Goal: Task Accomplishment & Management: Complete application form

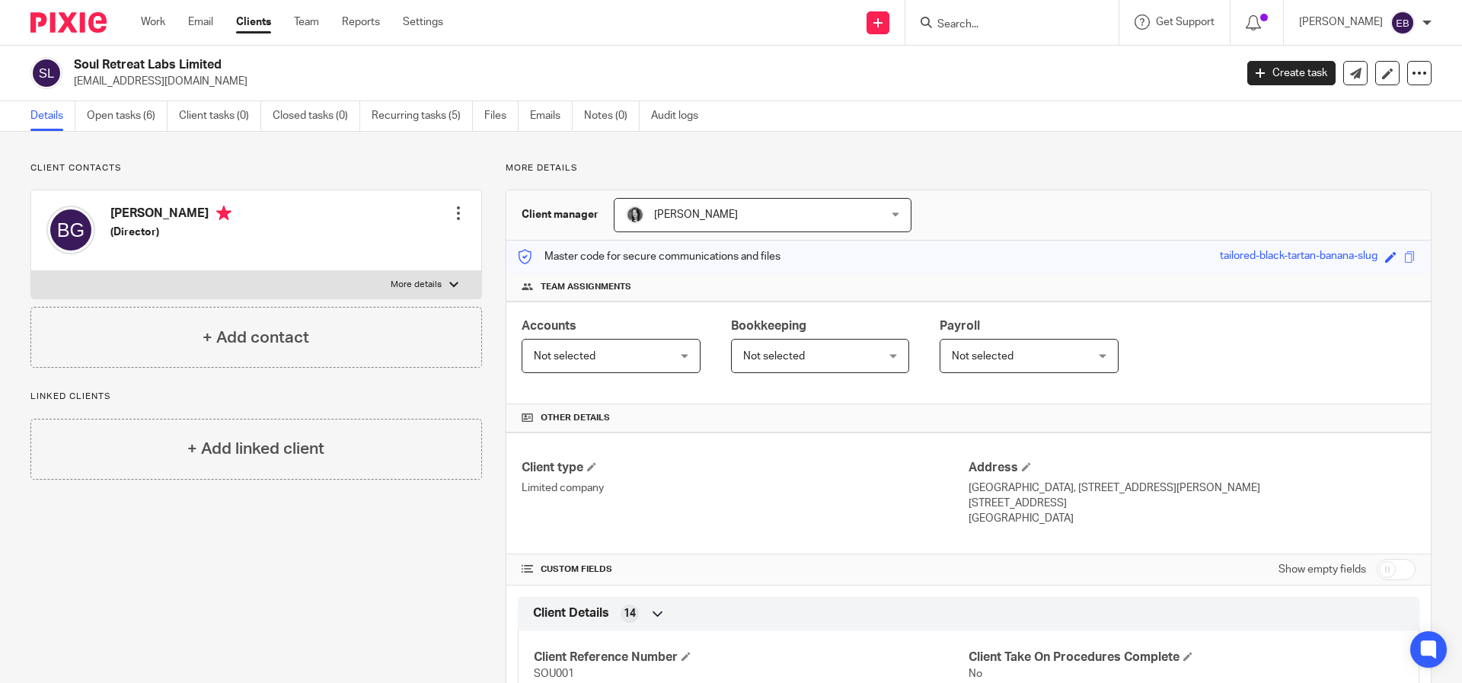
click at [1023, 26] on input "Search" at bounding box center [1004, 25] width 137 height 14
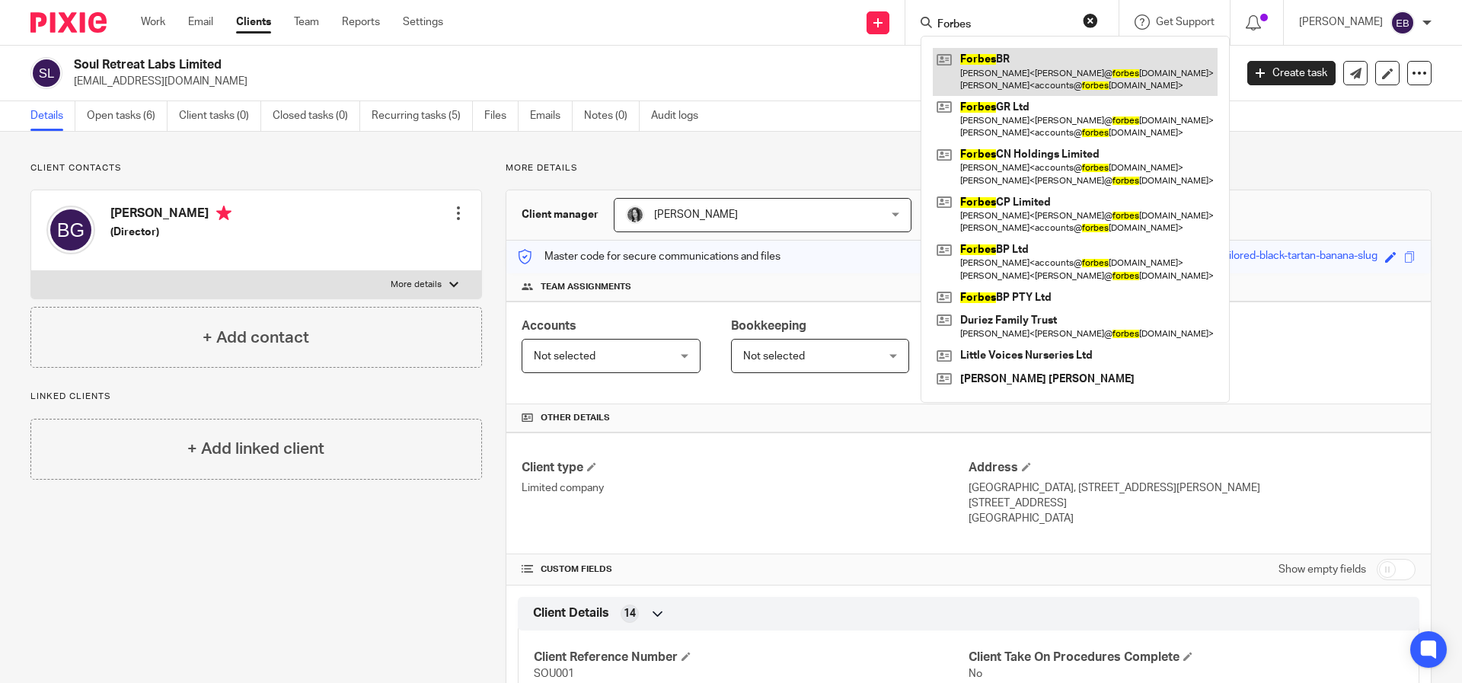
type input "Forbes"
click at [1053, 60] on link at bounding box center [1075, 71] width 285 height 47
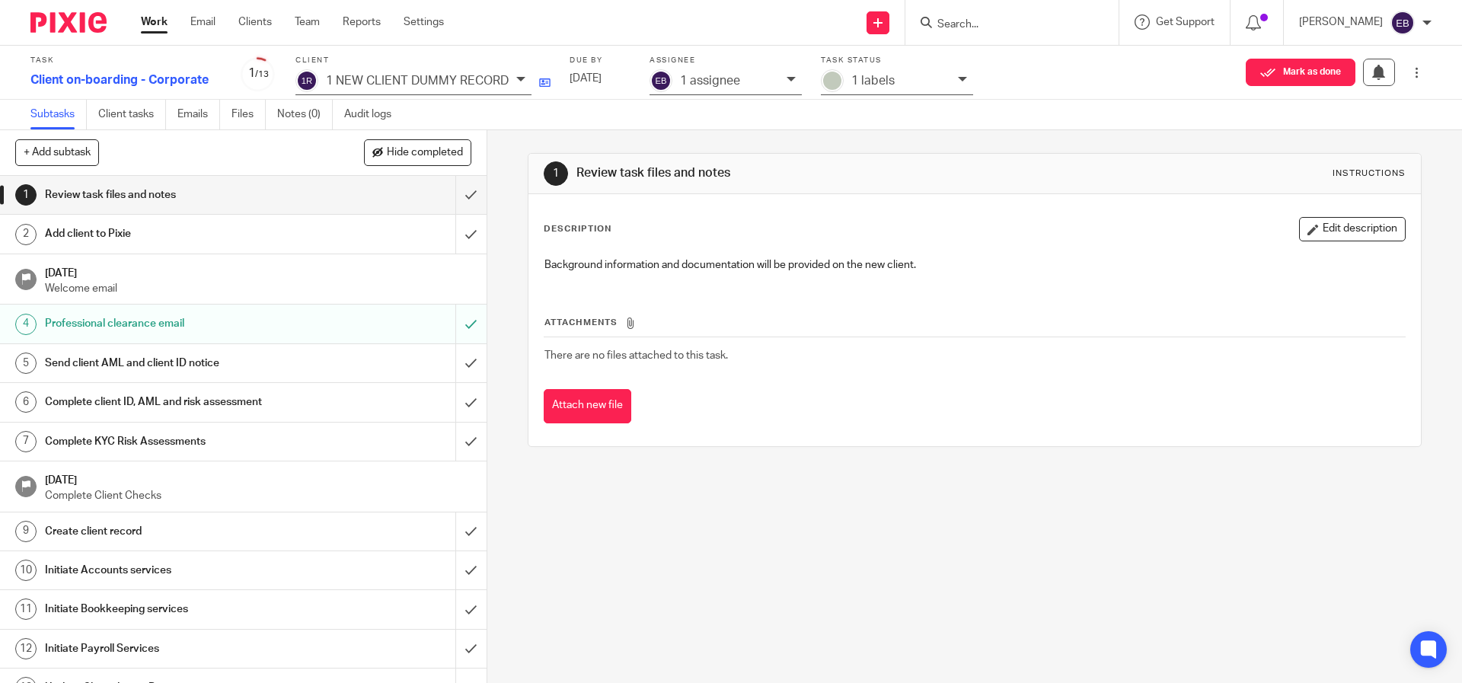
click at [536, 76] on link at bounding box center [540, 82] width 19 height 18
click at [380, 82] on p "1 NEW CLIENT DUMMY RECORD" at bounding box center [417, 81] width 183 height 14
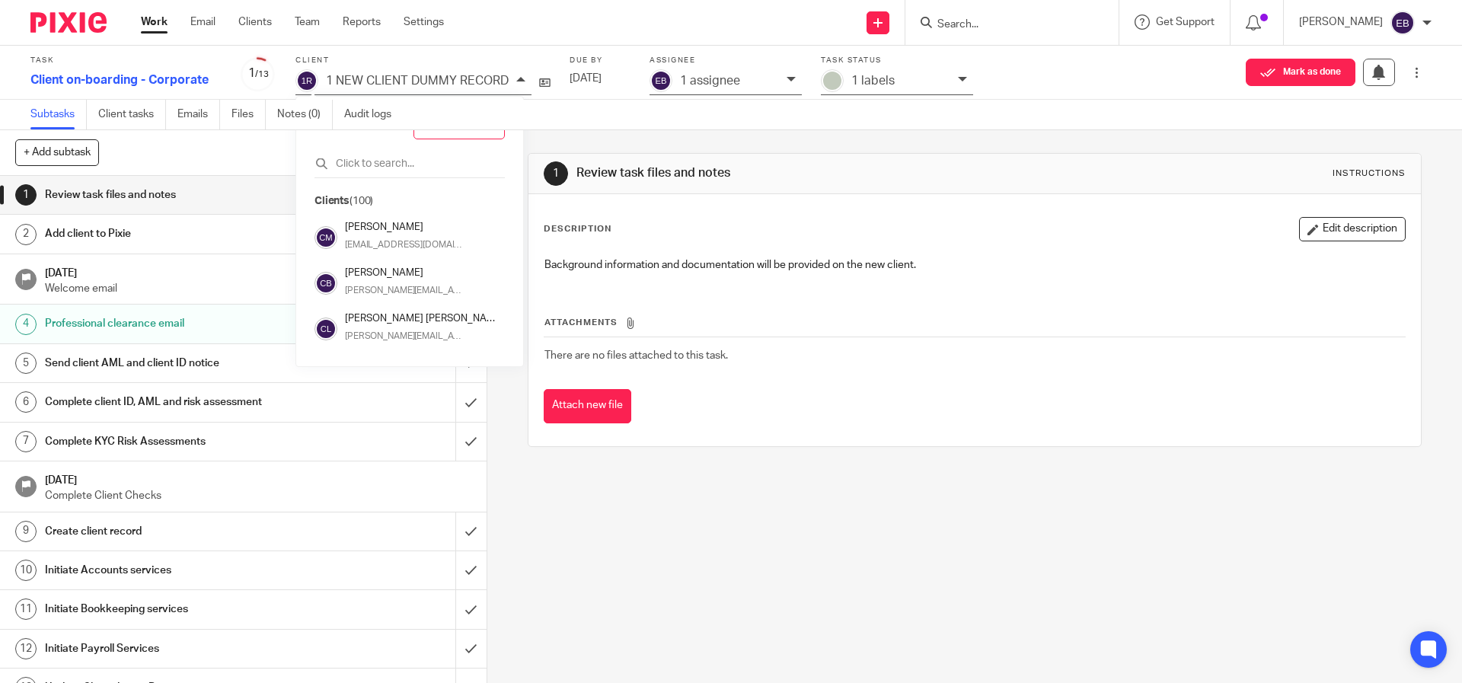
click at [380, 78] on p "1 NEW CLIENT DUMMY RECORD" at bounding box center [417, 81] width 183 height 14
click at [362, 82] on p "1 NEW CLIENT DUMMY RECORD" at bounding box center [417, 81] width 183 height 14
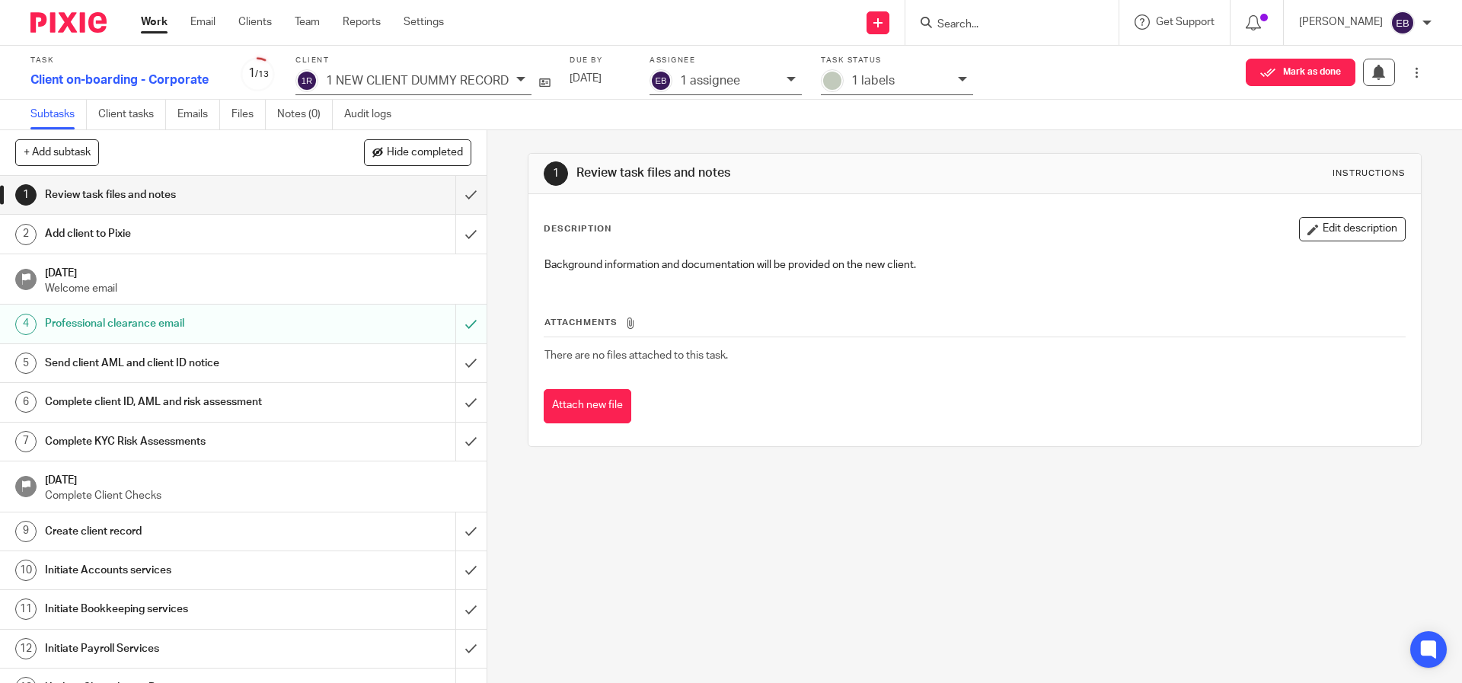
click at [521, 80] on icon at bounding box center [520, 79] width 9 height 9
click at [633, 275] on div "Background information and documentation will be provided on the new client." at bounding box center [974, 267] width 875 height 34
click at [312, 85] on img at bounding box center [306, 80] width 23 height 23
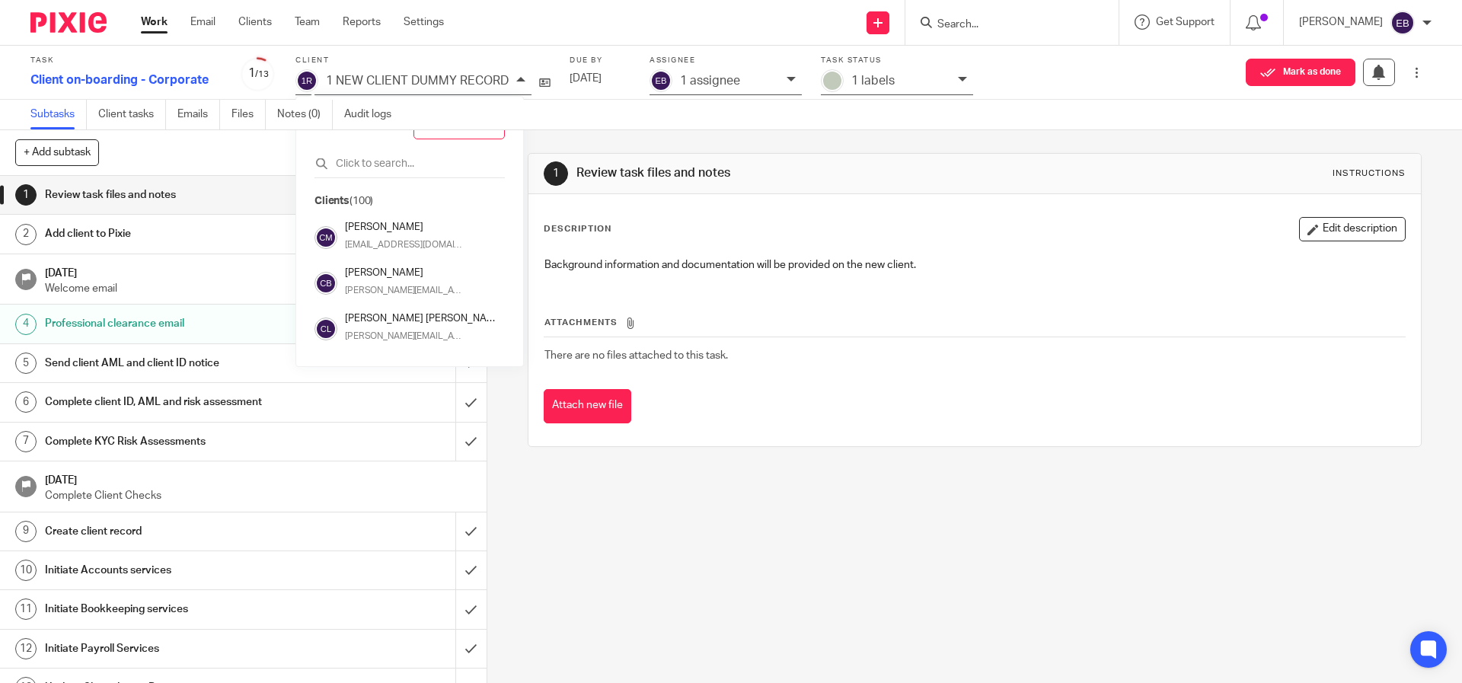
click at [310, 83] on img at bounding box center [306, 80] width 23 height 23
click at [758, 543] on div "1 Review task files and notes Instructions Description Edit description Backgro…" at bounding box center [974, 406] width 975 height 553
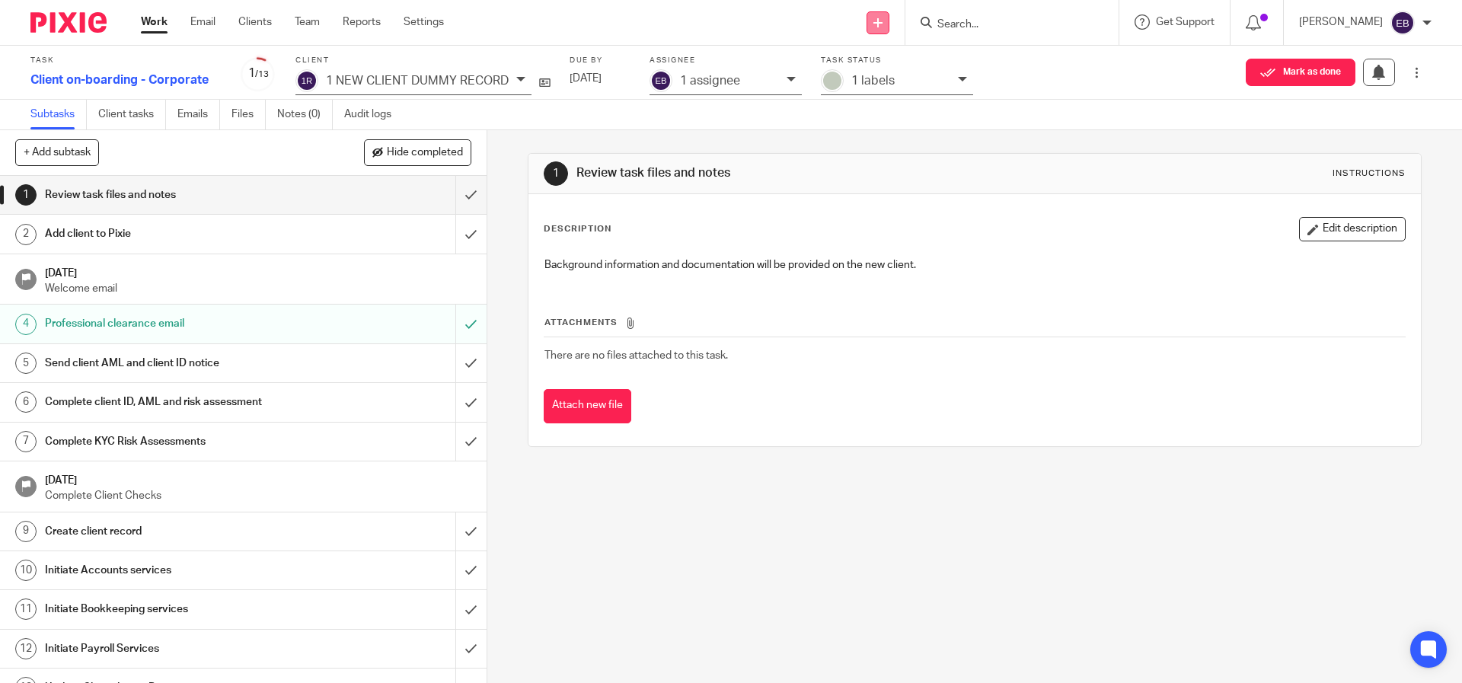
click at [889, 25] on link at bounding box center [877, 22] width 23 height 23
click at [340, 190] on div "Review task files and notes" at bounding box center [242, 194] width 395 height 23
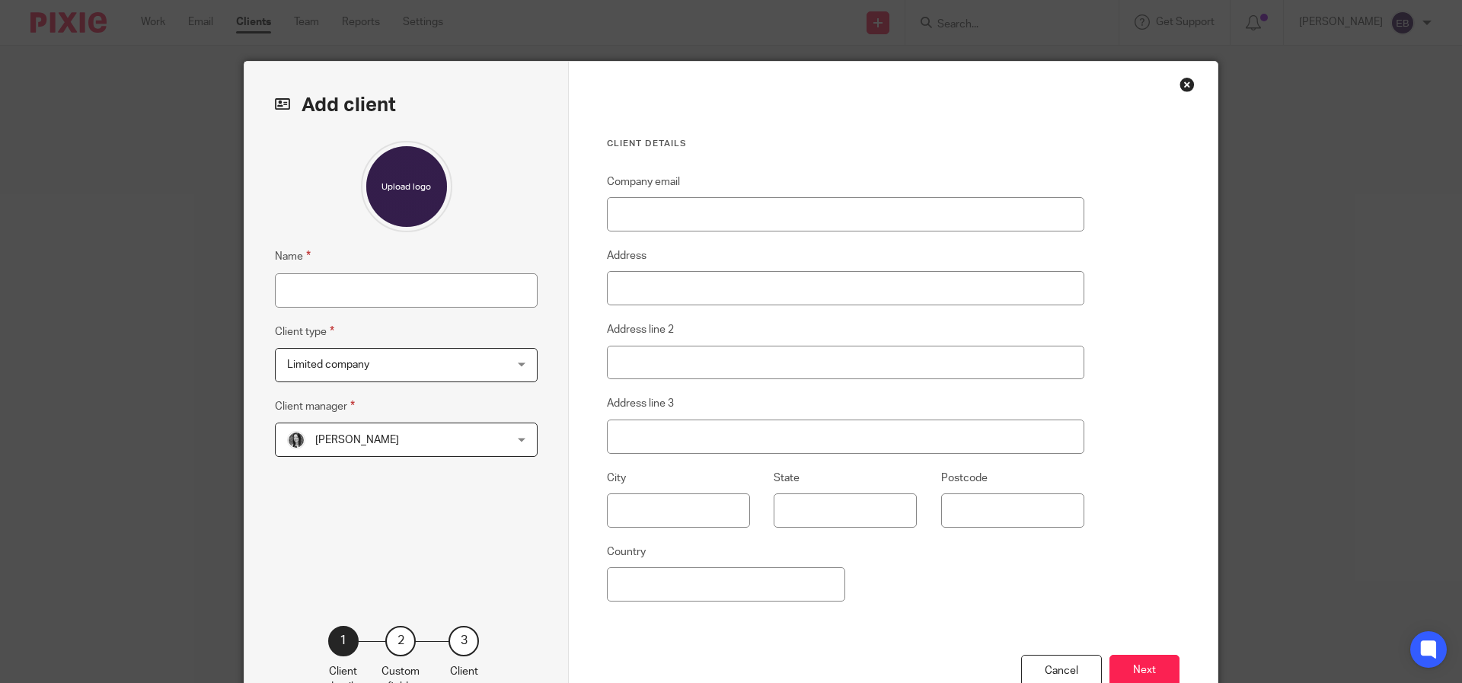
click at [1195, 81] on div "Client details Company email Address Address line 2 Address line 3 City State P…" at bounding box center [893, 393] width 649 height 663
click at [1190, 80] on div "Client details Company email Address Address line 2 Address line 3 City State P…" at bounding box center [893, 393] width 649 height 663
click at [1184, 85] on div "Close this dialog window" at bounding box center [1186, 84] width 15 height 15
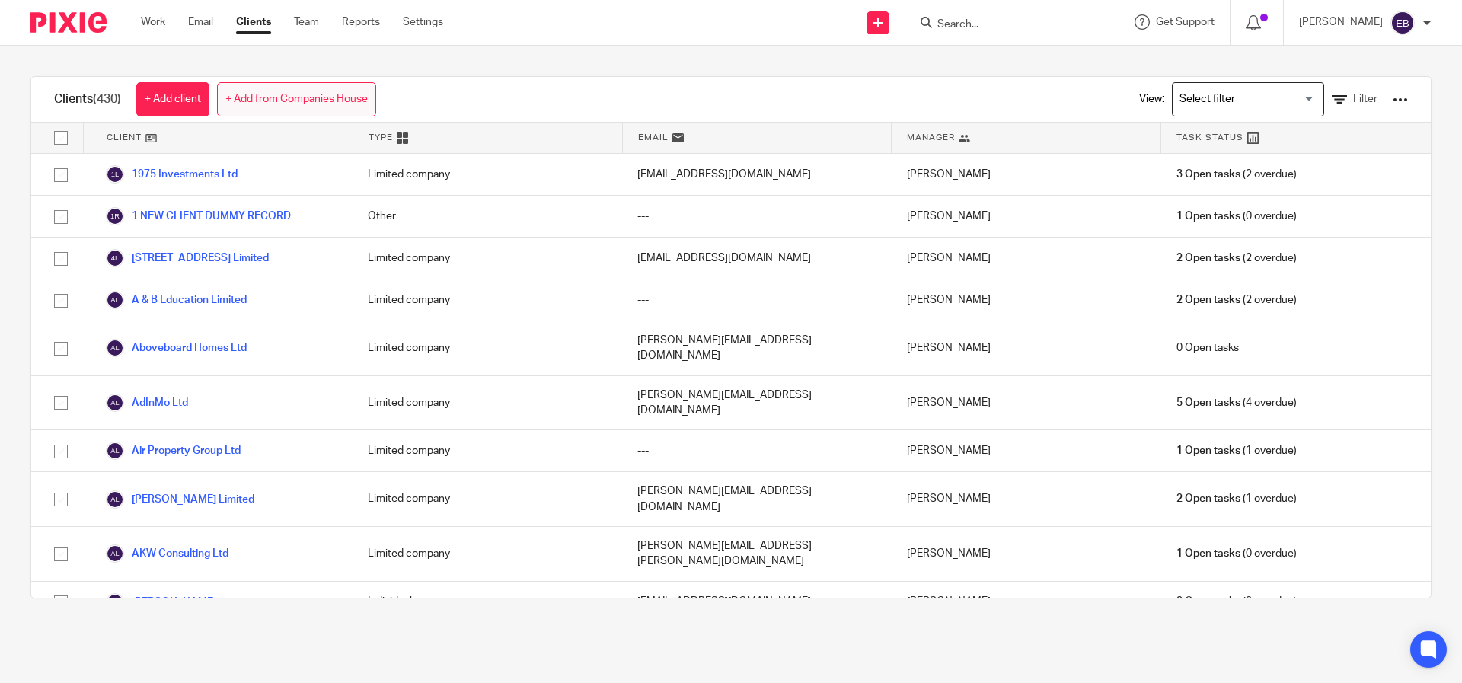
click at [276, 99] on link "+ Add from Companies House" at bounding box center [296, 99] width 159 height 34
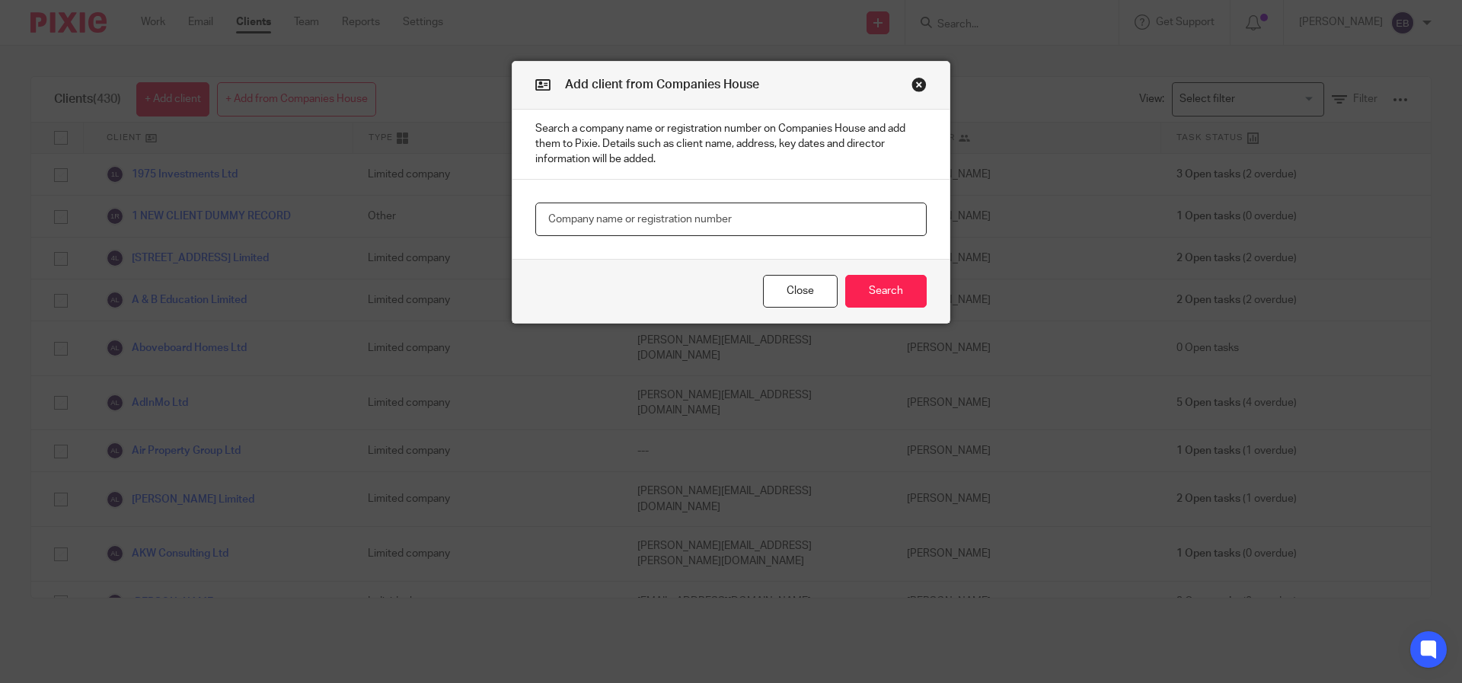
click at [588, 214] on input "text" at bounding box center [730, 220] width 391 height 34
click at [911, 87] on button "Close modal" at bounding box center [918, 84] width 15 height 15
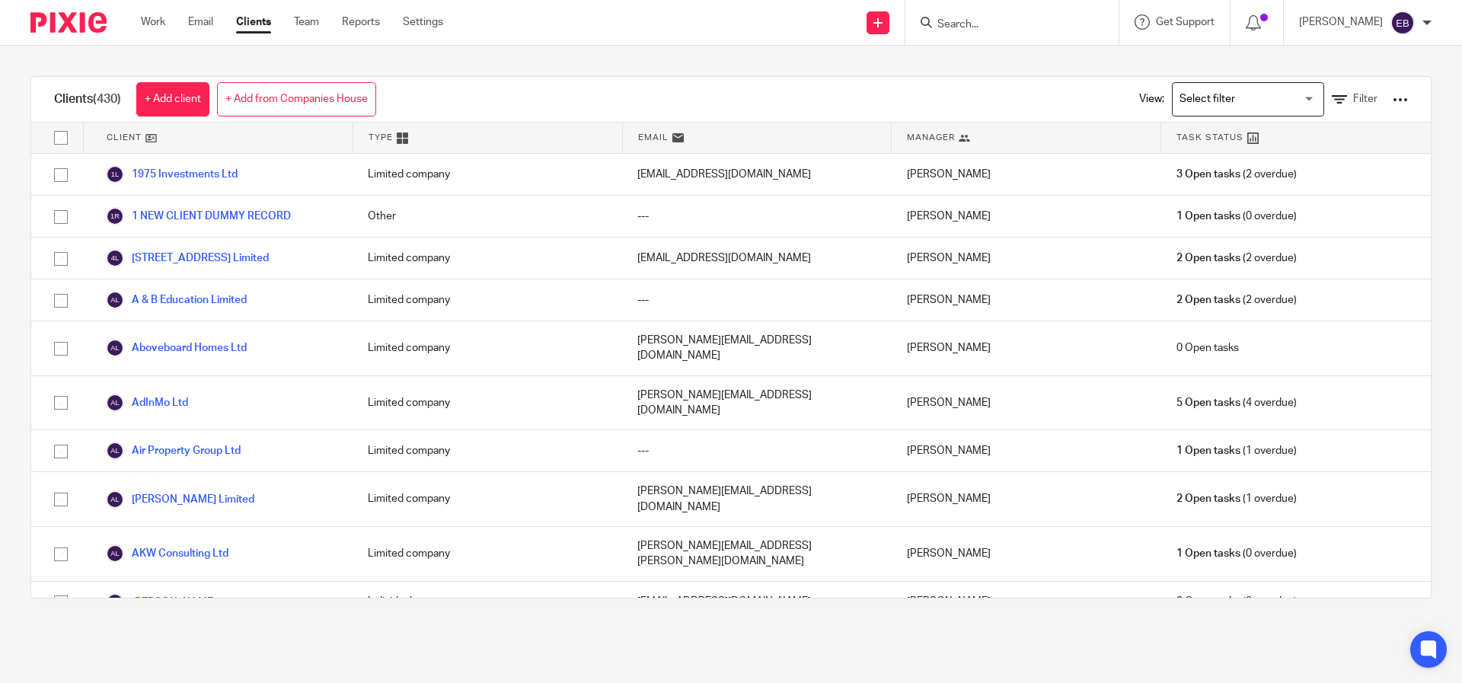
click at [1004, 36] on div at bounding box center [1011, 22] width 213 height 45
click at [1004, 31] on form at bounding box center [1017, 22] width 162 height 19
click at [1001, 26] on input "Search" at bounding box center [1004, 25] width 137 height 14
type input "highland glin"
click at [324, 110] on link "+ Add from Companies House" at bounding box center [296, 99] width 159 height 34
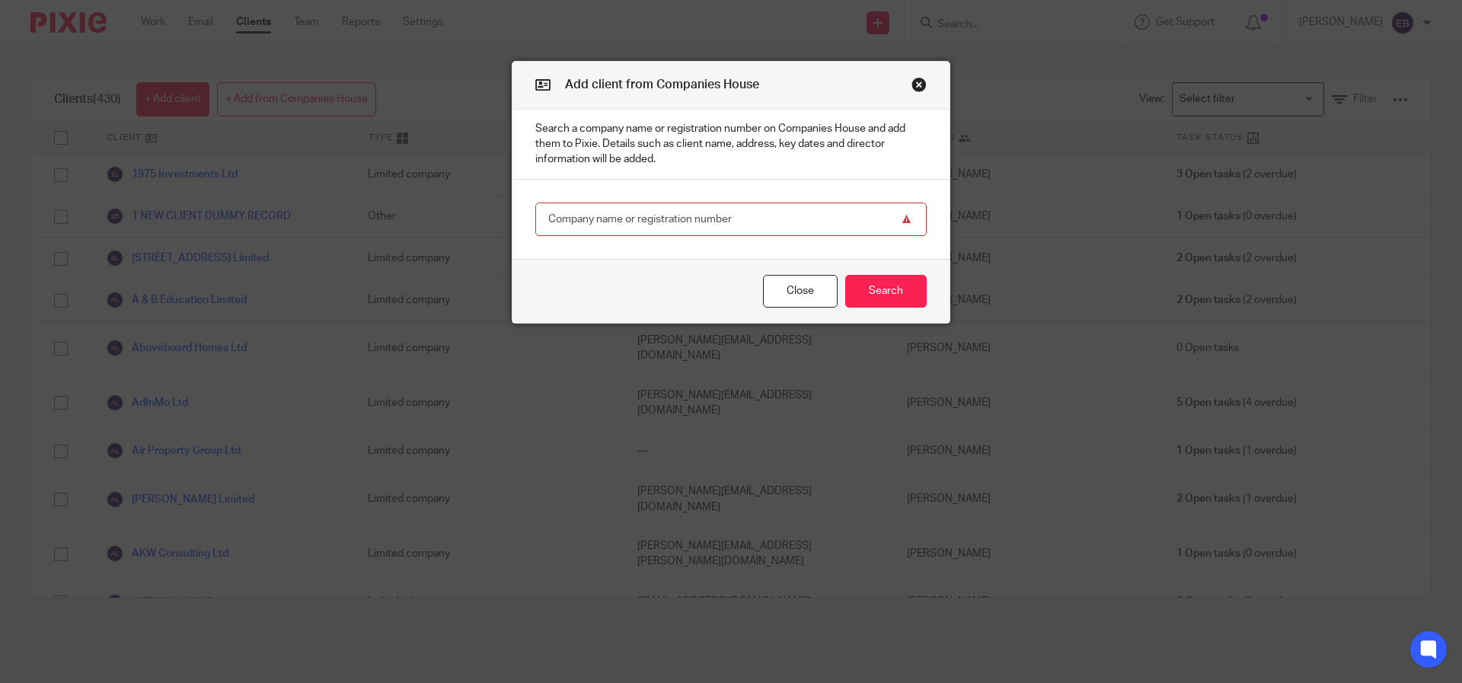
paste input "SC750709"
type input "SC750709"
click at [903, 291] on button "Search" at bounding box center [885, 291] width 81 height 33
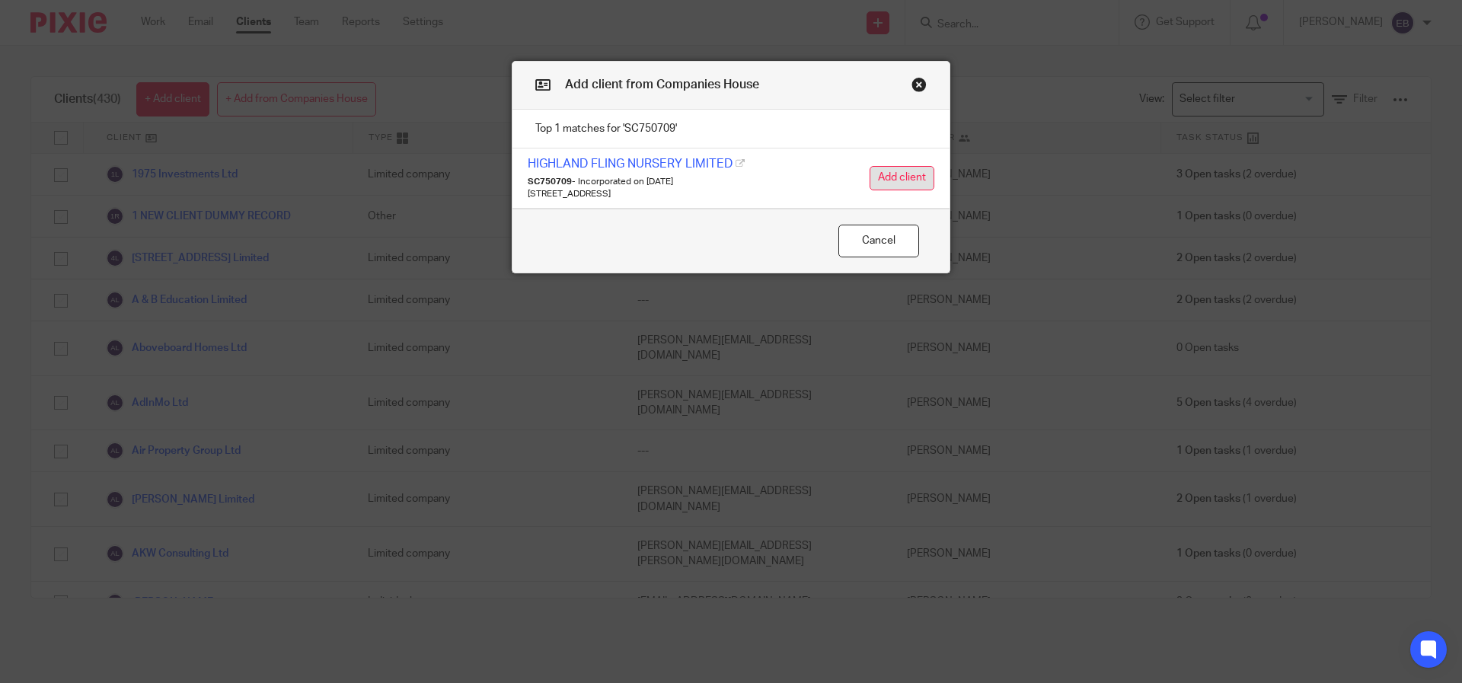
click at [880, 173] on button "Add client" at bounding box center [902, 178] width 65 height 24
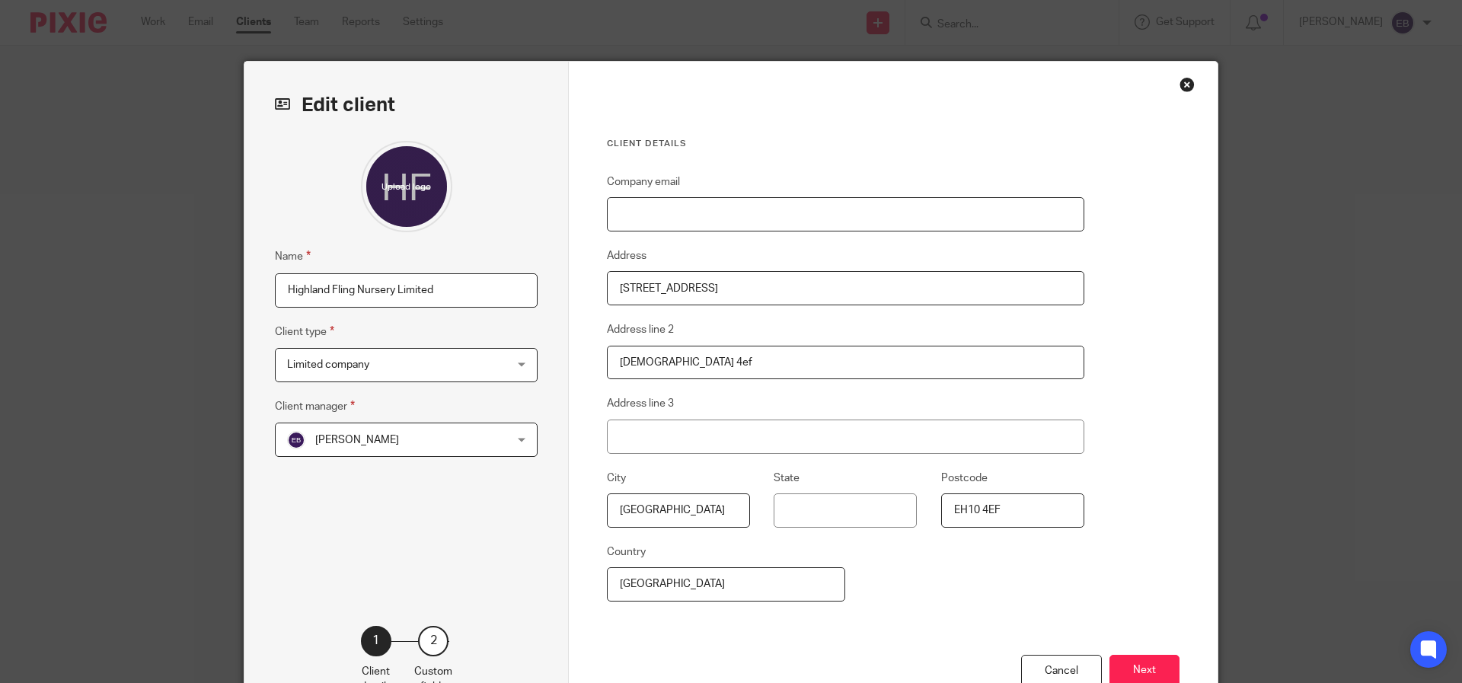
click at [675, 206] on input "Company email" at bounding box center [845, 214] width 477 height 34
click at [464, 458] on div "Name Highland Fling Nursery Limited Client type Limited company Limited company…" at bounding box center [406, 360] width 263 height 439
click at [461, 446] on span "[PERSON_NAME]" at bounding box center [386, 439] width 199 height 32
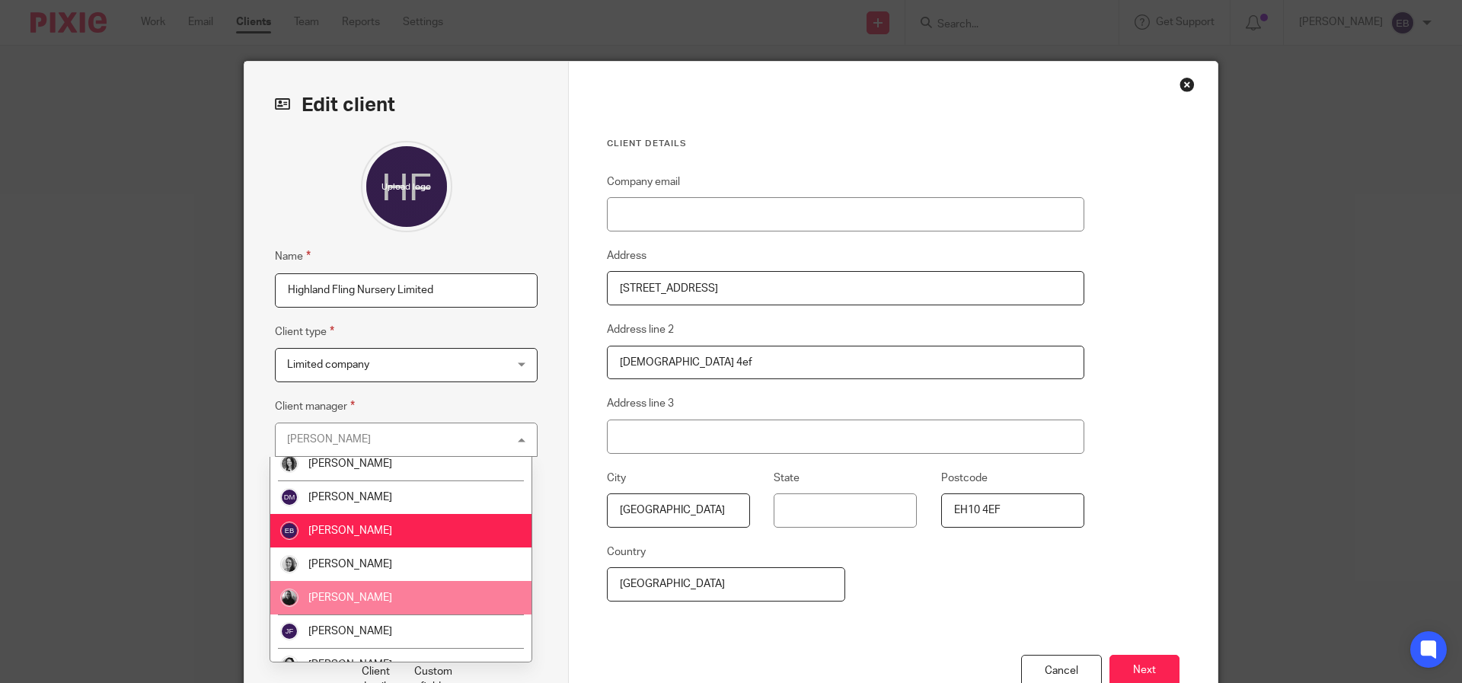
scroll to position [20, 0]
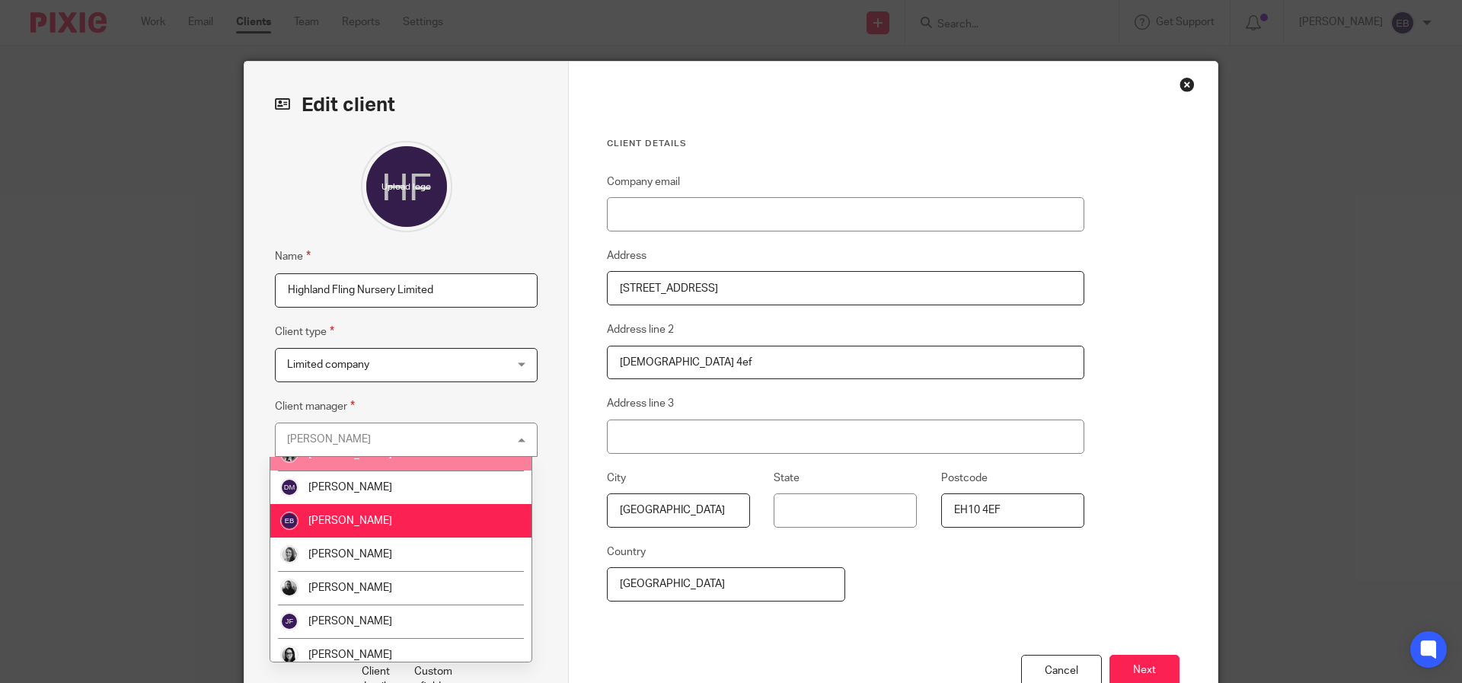
click at [345, 442] on div "Elin Bark Elin Bark" at bounding box center [406, 440] width 263 height 34
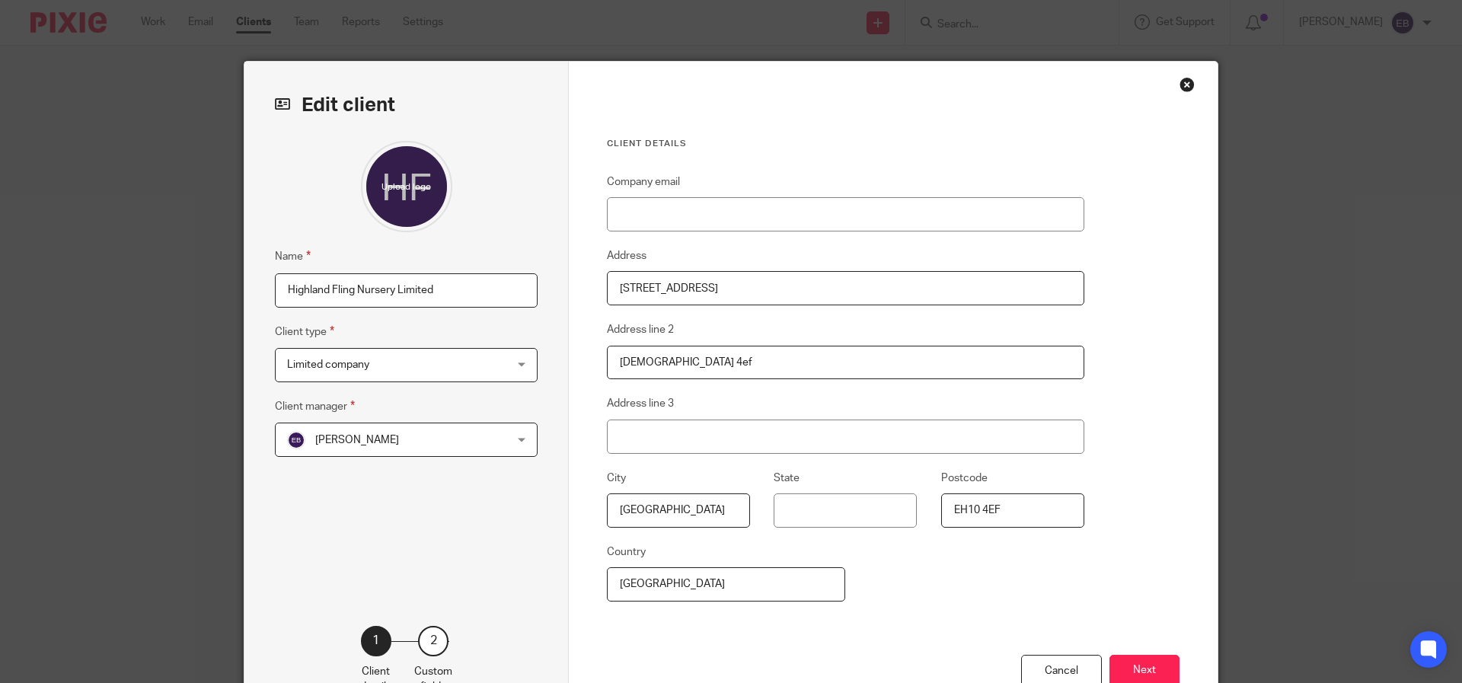
click at [345, 442] on span "[PERSON_NAME]" at bounding box center [357, 440] width 84 height 11
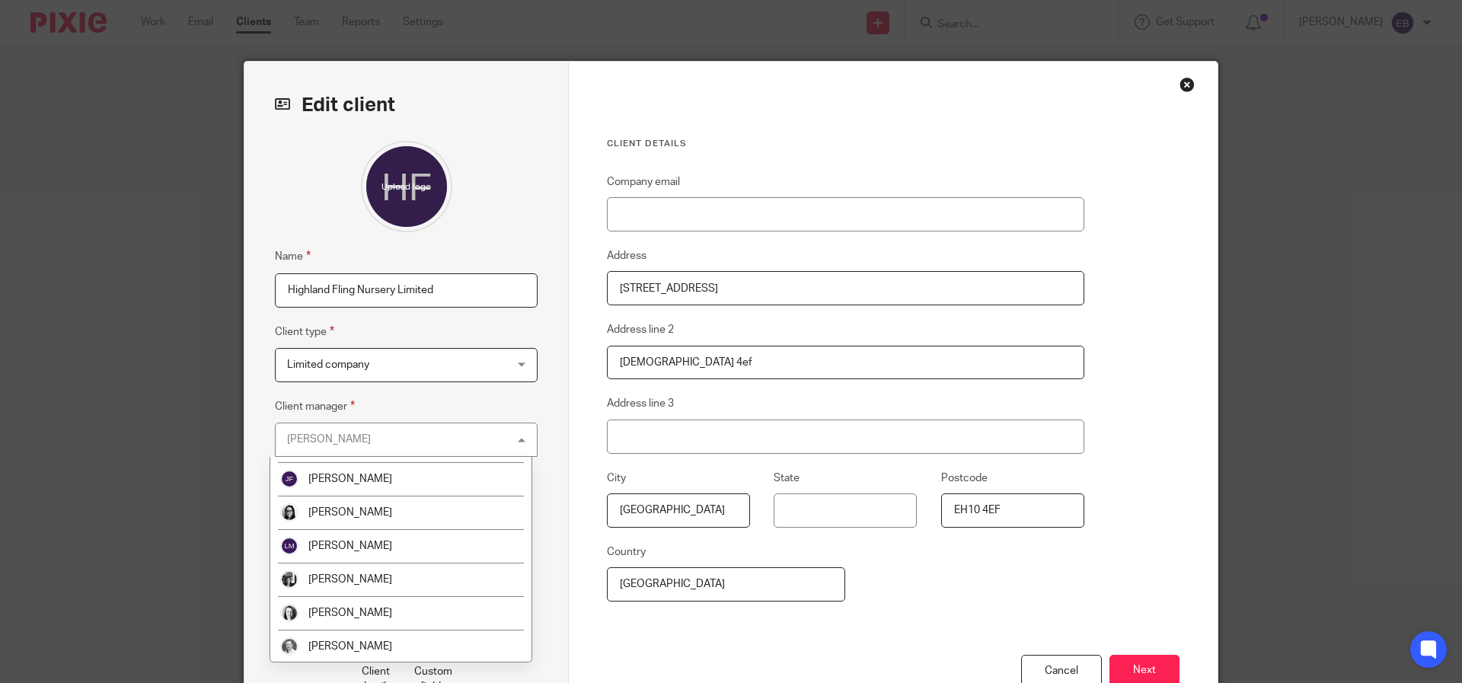
scroll to position [164, 0]
click at [367, 640] on li "Rod Petrie" at bounding box center [400, 645] width 261 height 34
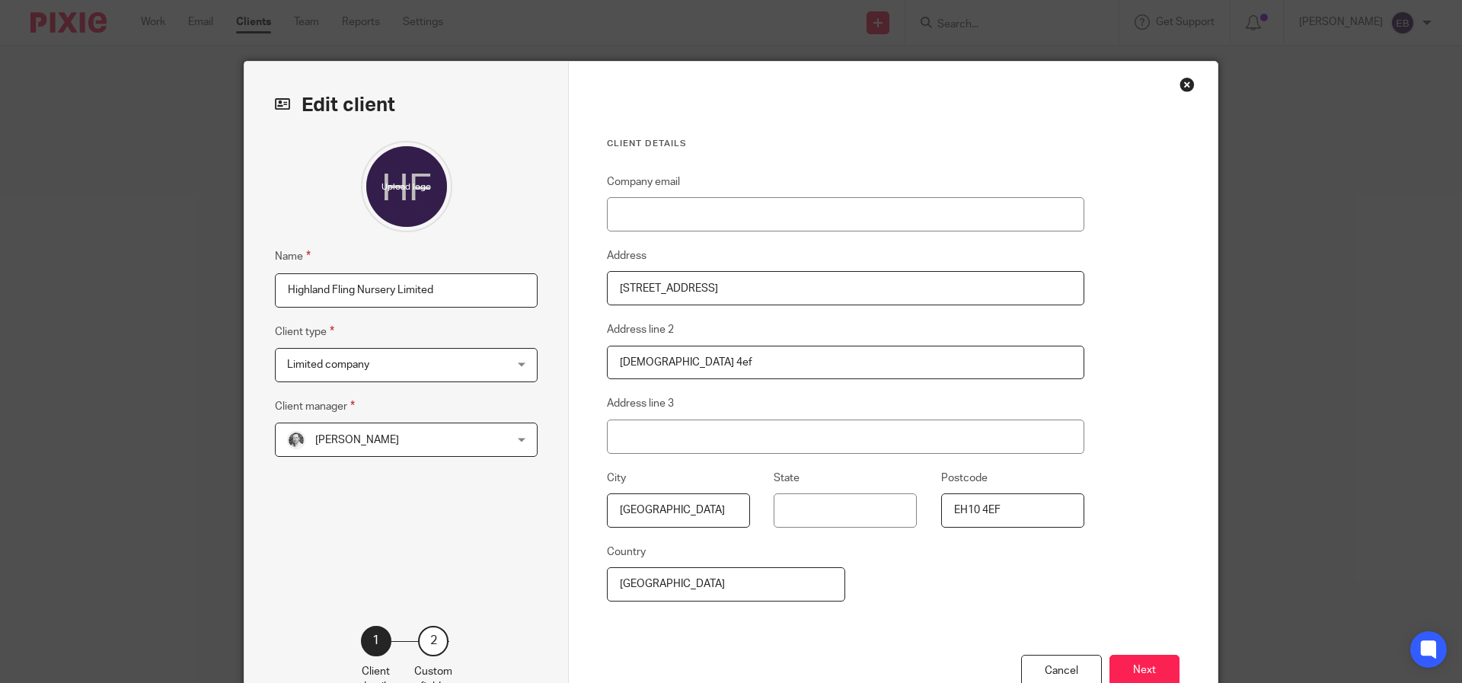
click at [626, 418] on fieldset "Address line 3" at bounding box center [845, 423] width 477 height 59
click at [629, 409] on label "Address line 3" at bounding box center [640, 403] width 67 height 15
click at [629, 420] on input "Address line 3" at bounding box center [845, 437] width 477 height 34
click at [803, 497] on input "State" at bounding box center [845, 510] width 143 height 34
click at [665, 228] on input "Company email" at bounding box center [845, 214] width 477 height 34
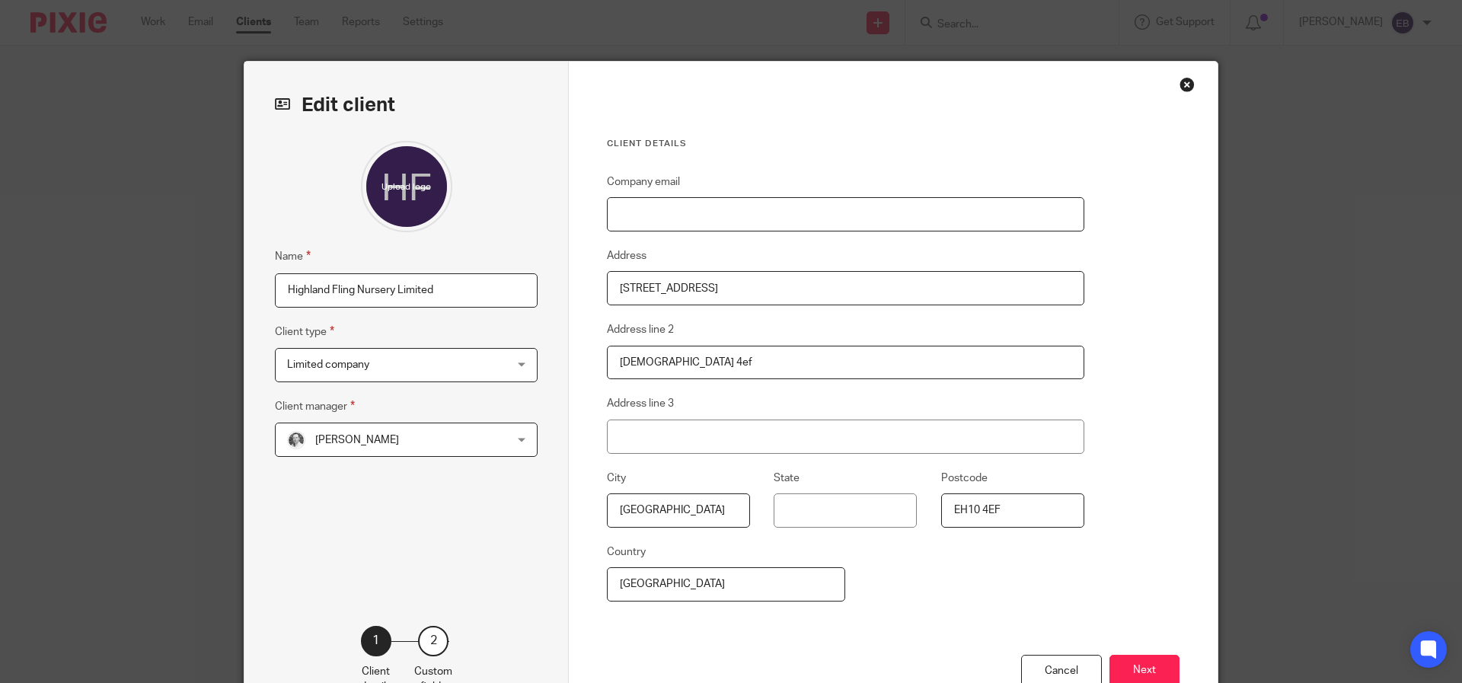
paste input "anthony@forbesnursery.com"
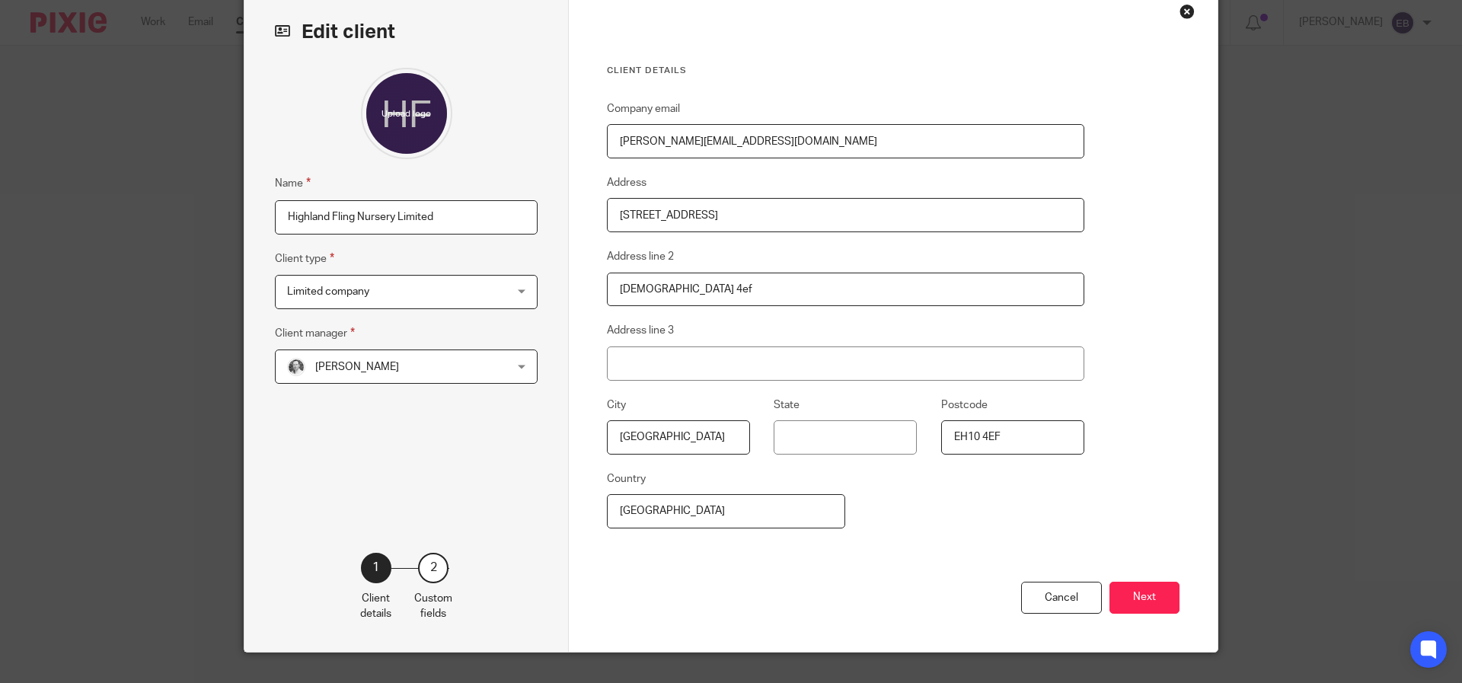
scroll to position [104, 0]
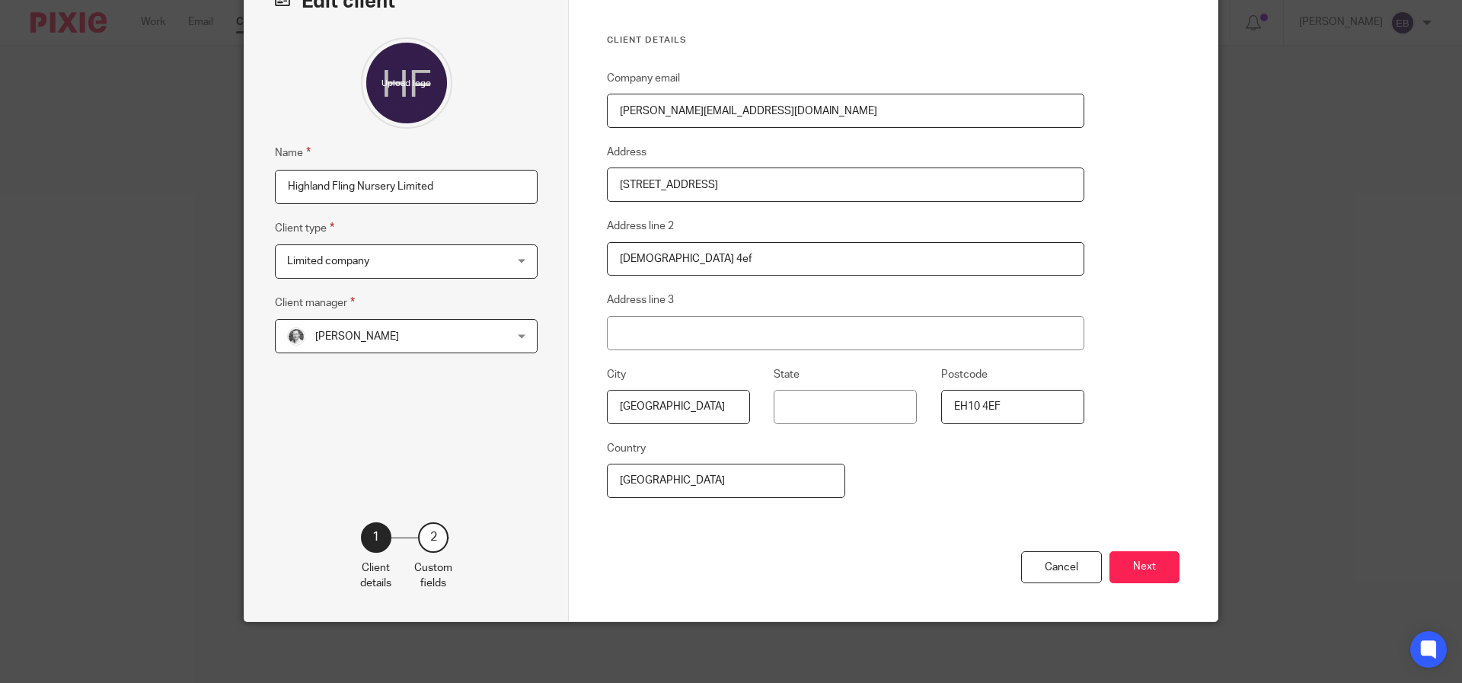
type input "anthony@forbesnursery.com"
click at [943, 520] on div "Company email anthony@forbesnursery.com Address 5 Forbes Road Address line 2 Eh…" at bounding box center [845, 310] width 477 height 482
click at [1140, 571] on button "Next" at bounding box center [1144, 567] width 70 height 33
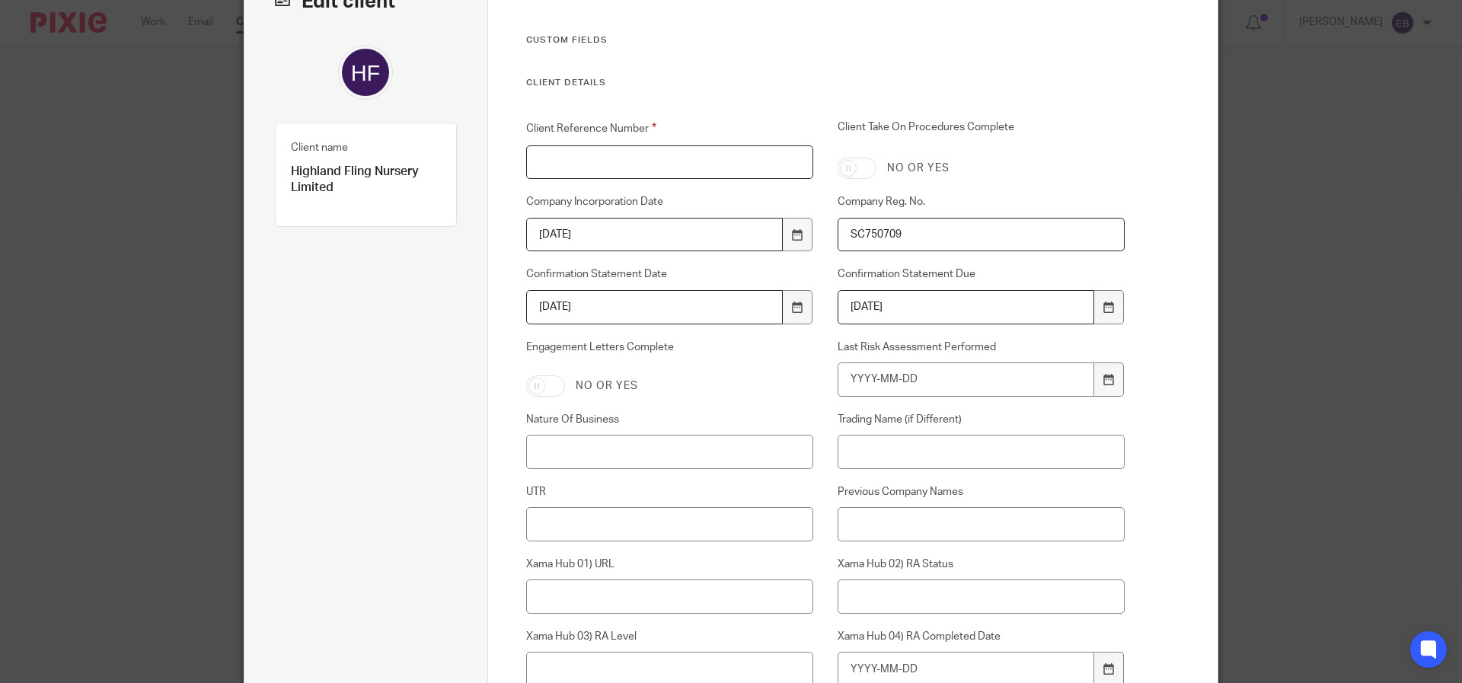
click at [582, 152] on input "Client Reference Number" at bounding box center [670, 162] width 288 height 34
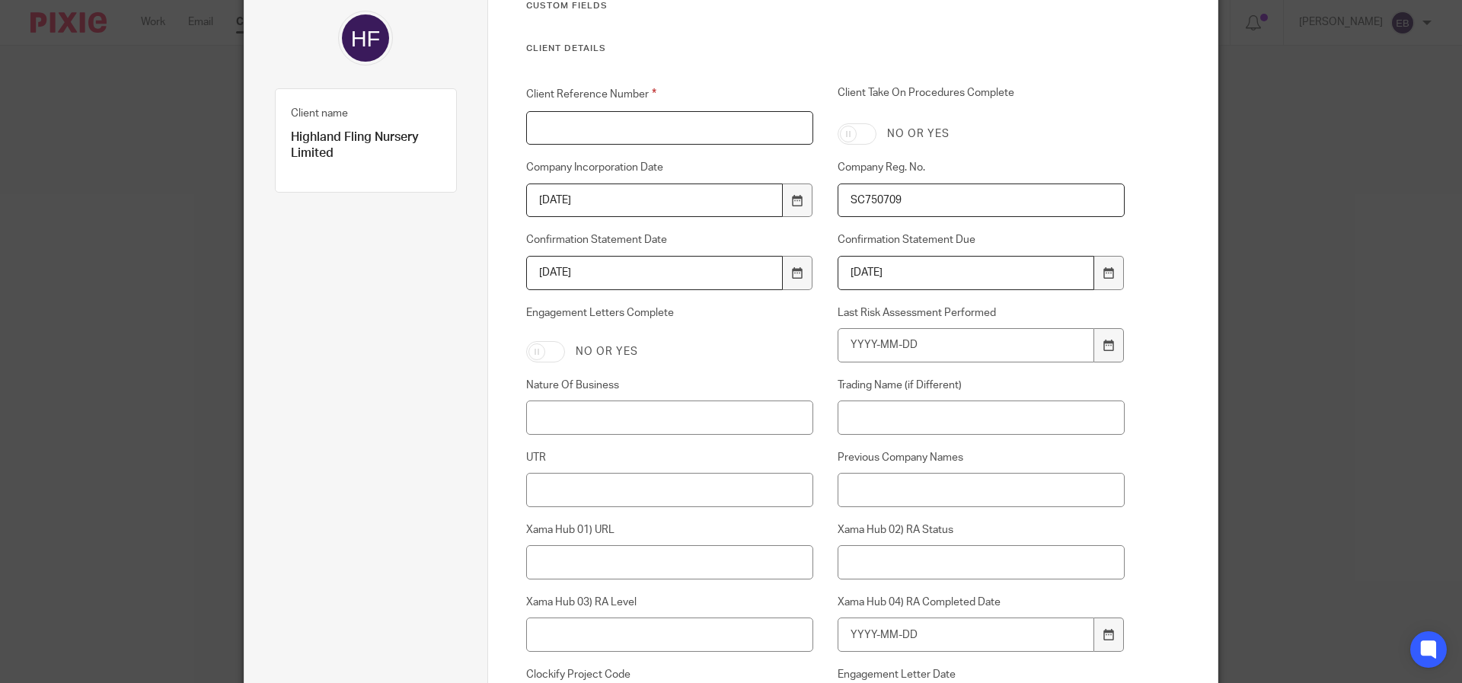
scroll to position [76, 0]
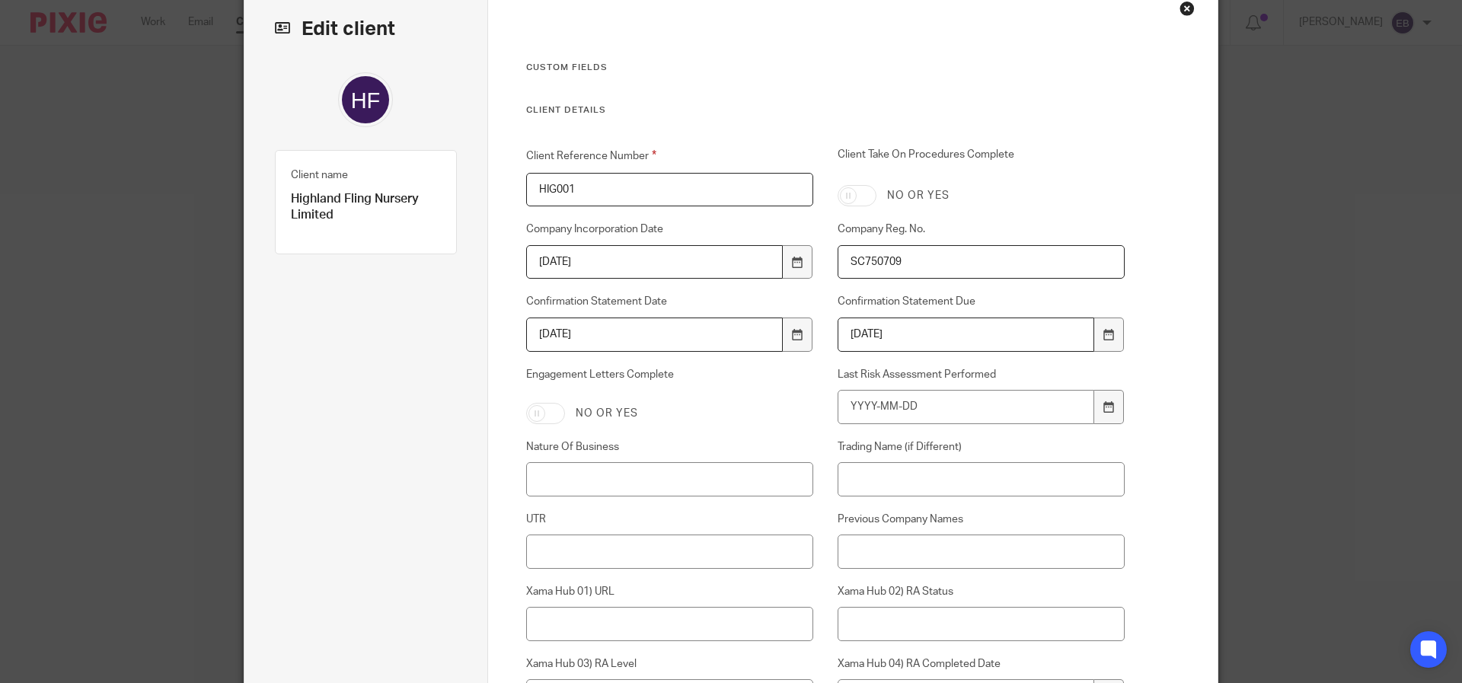
type input "HIG001"
click at [603, 190] on input "HIG001" at bounding box center [670, 190] width 288 height 34
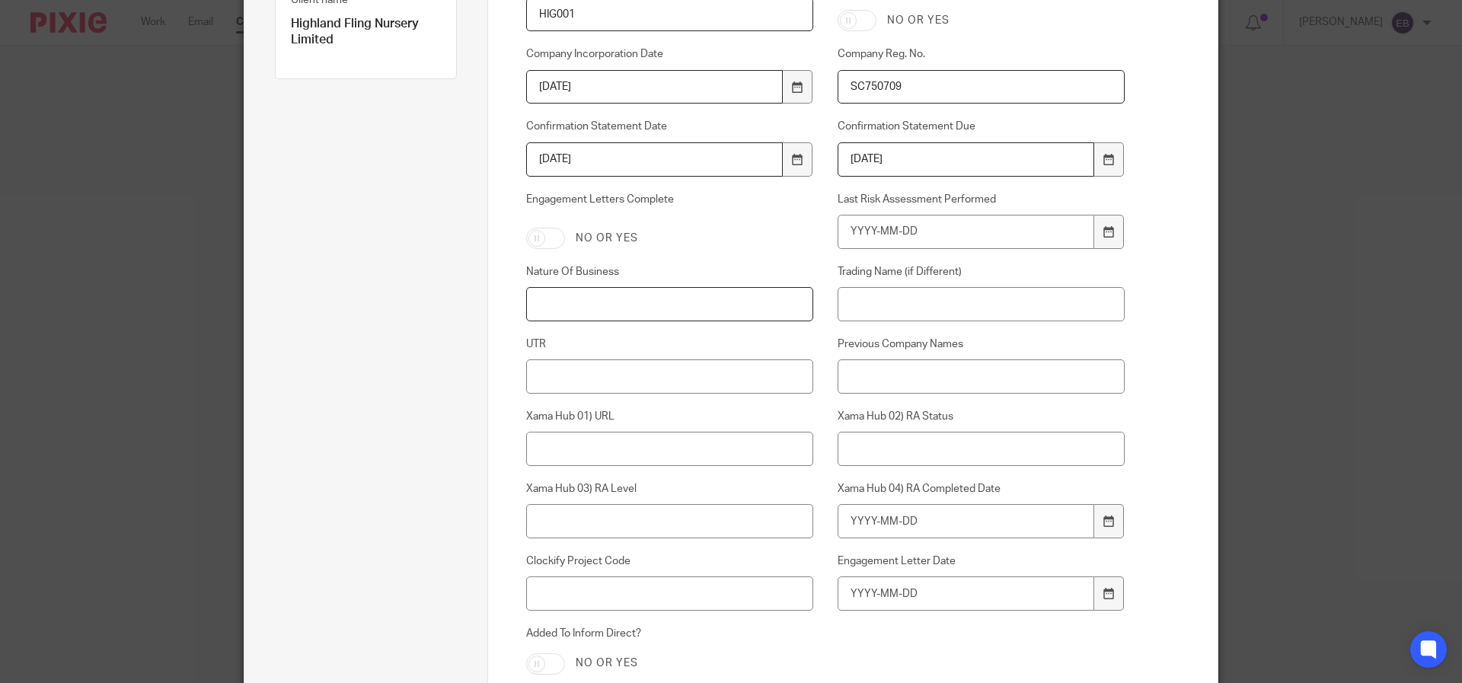
click at [599, 298] on input "Nature Of Business" at bounding box center [670, 304] width 288 height 34
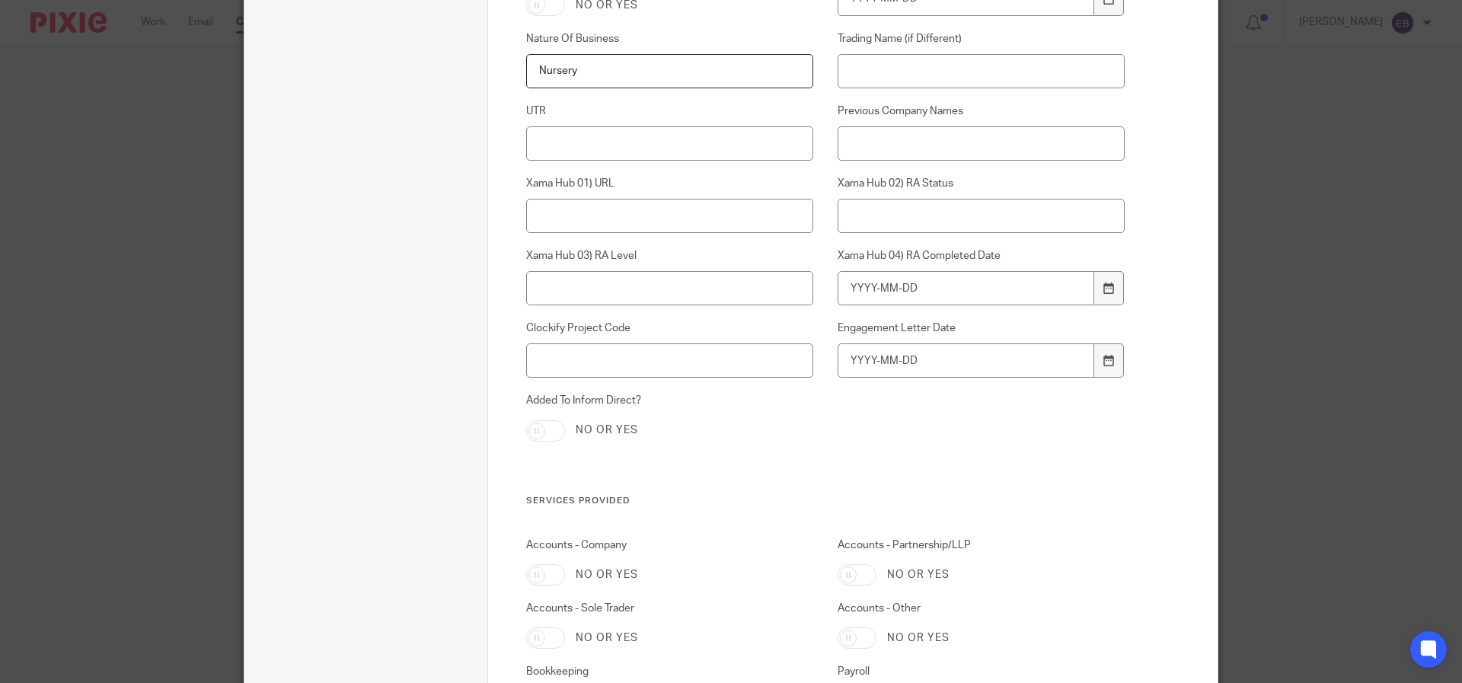
type input "Nursery"
click at [601, 132] on input "UTR" at bounding box center [670, 143] width 288 height 34
paste input "96090 - Other service activities not elsewhere classified"
type input "96090 - Other service activities not elsewhere classified"
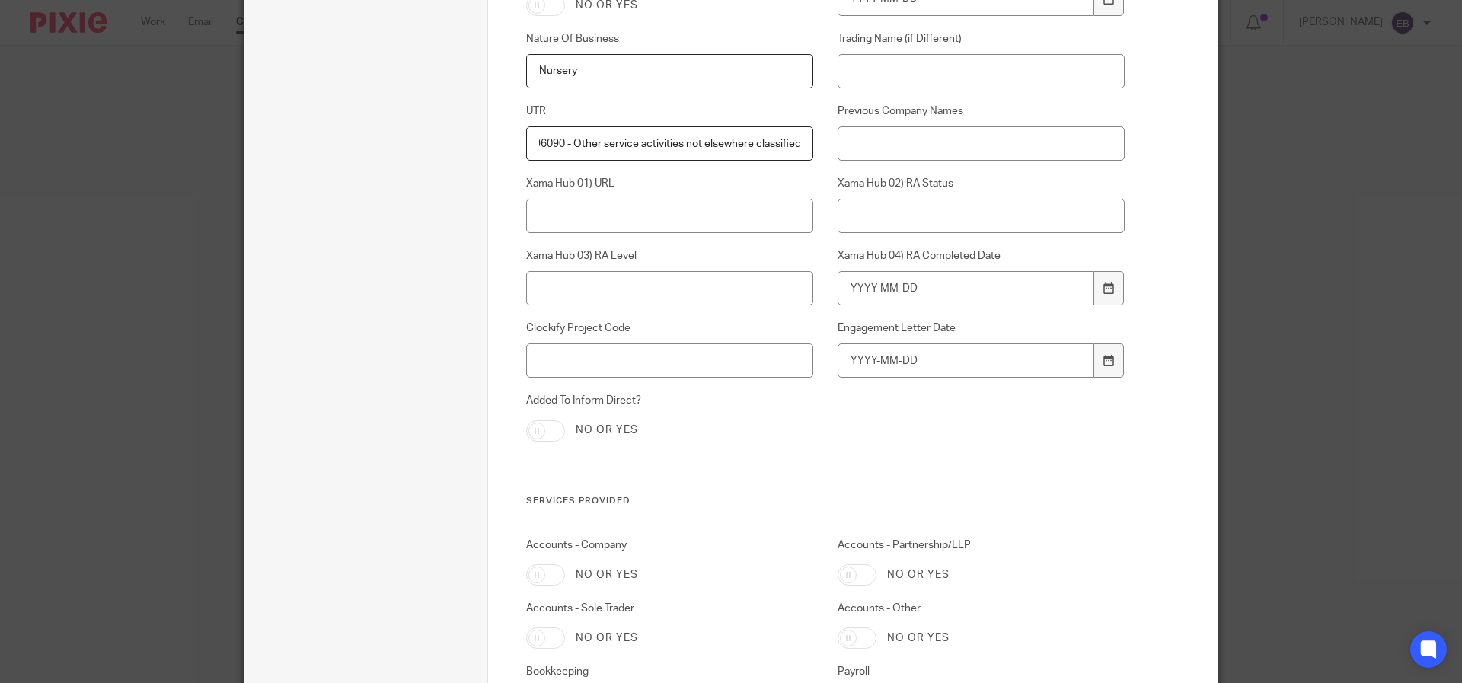
click at [554, 139] on input "96090 - Other service activities not elsewhere classified" at bounding box center [670, 143] width 288 height 34
click at [579, 79] on input "Nursery" at bounding box center [670, 71] width 288 height 34
drag, startPoint x: 637, startPoint y: 75, endPoint x: 458, endPoint y: 71, distance: 179.7
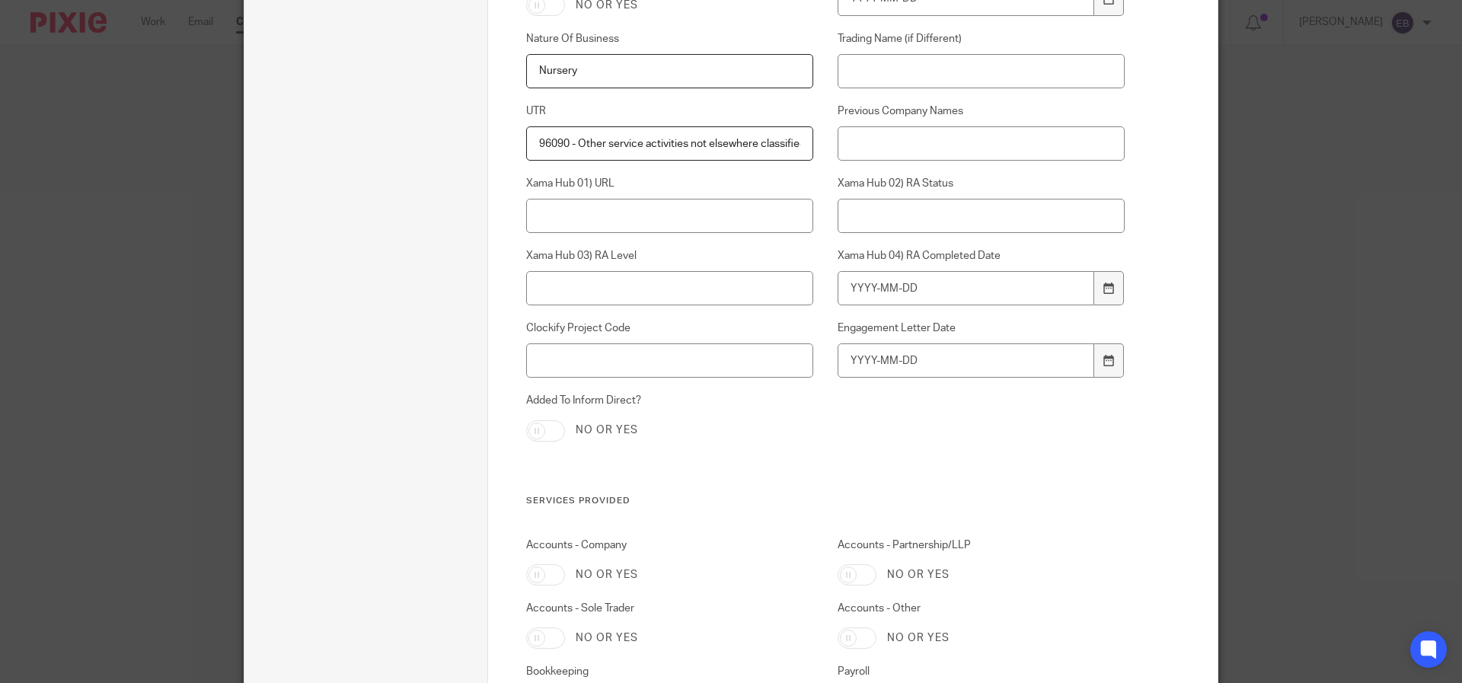
paste input "96090 - Other service activities not elsewhere classified"
type input "96090 - Other service activities not elsewhere classified"
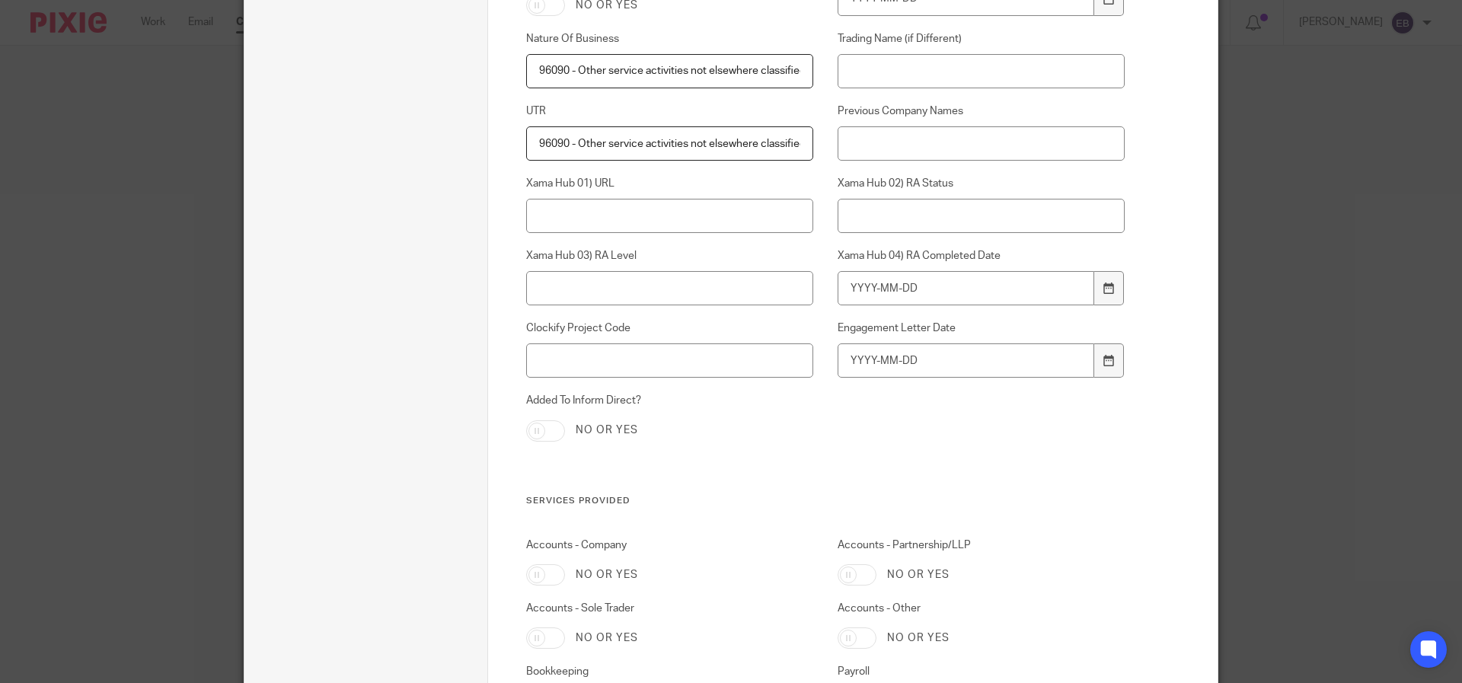
click at [547, 146] on input "96090 - Other service activities not elsewhere classified" at bounding box center [670, 143] width 288 height 34
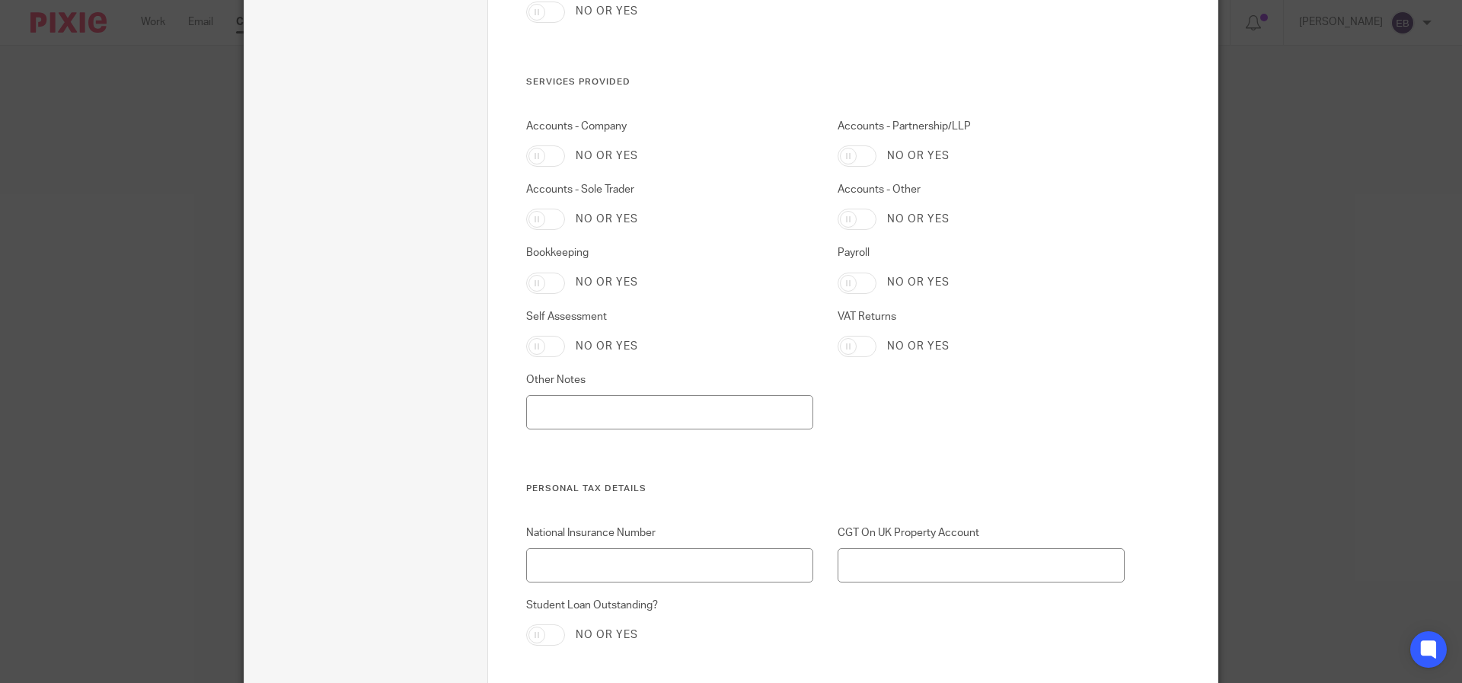
scroll to position [739, 0]
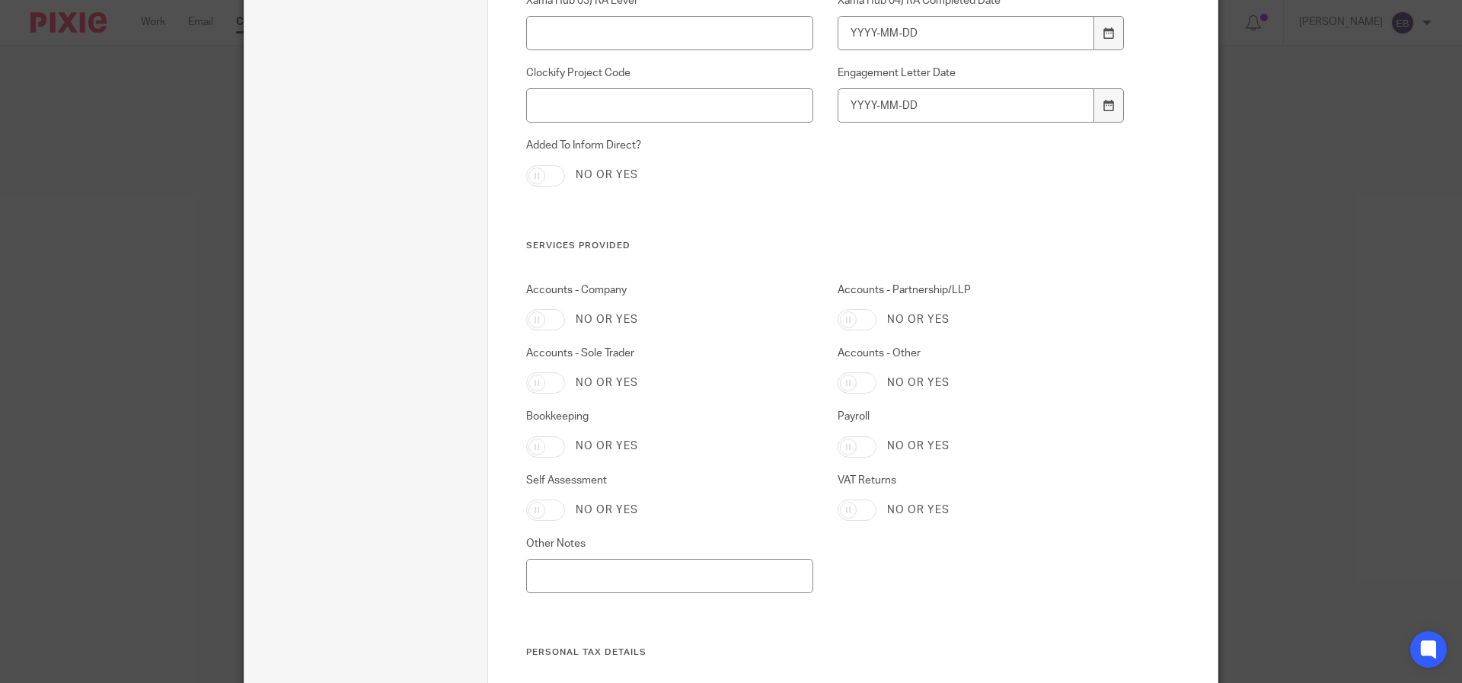
click at [532, 313] on input "Accounts - Company" at bounding box center [545, 319] width 39 height 21
checkbox input "true"
click at [547, 451] on input "Bookkeeping" at bounding box center [545, 446] width 39 height 21
click at [556, 450] on input "Bookkeeping" at bounding box center [545, 446] width 39 height 21
checkbox input "false"
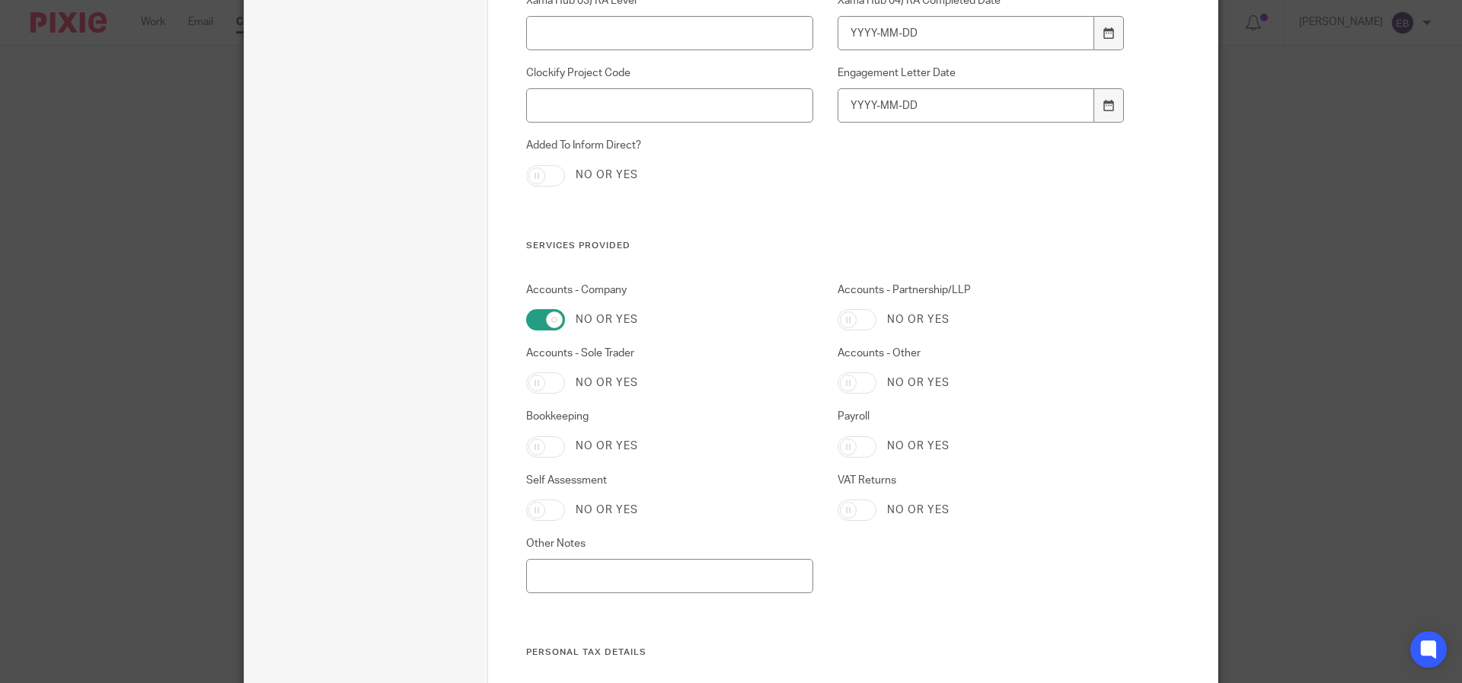
click at [860, 450] on input "Payroll" at bounding box center [857, 446] width 39 height 21
checkbox input "true"
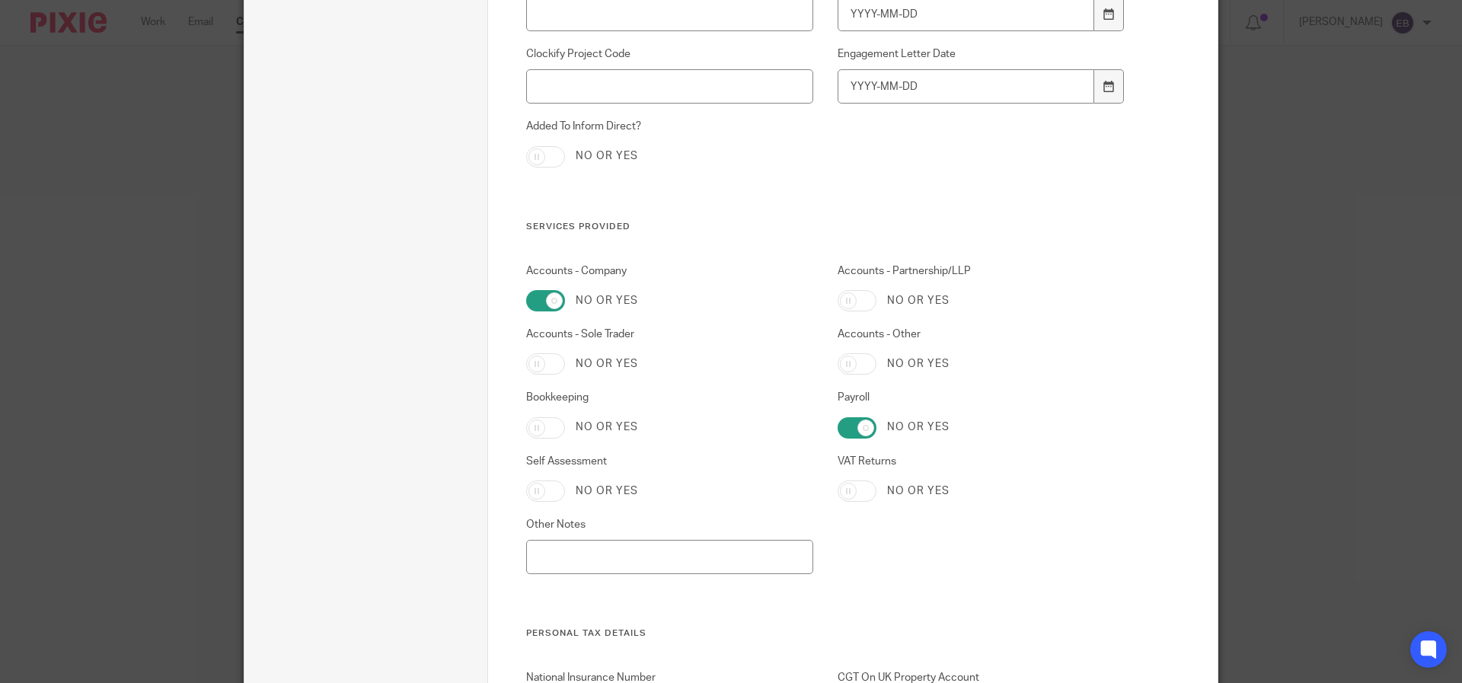
scroll to position [768, 0]
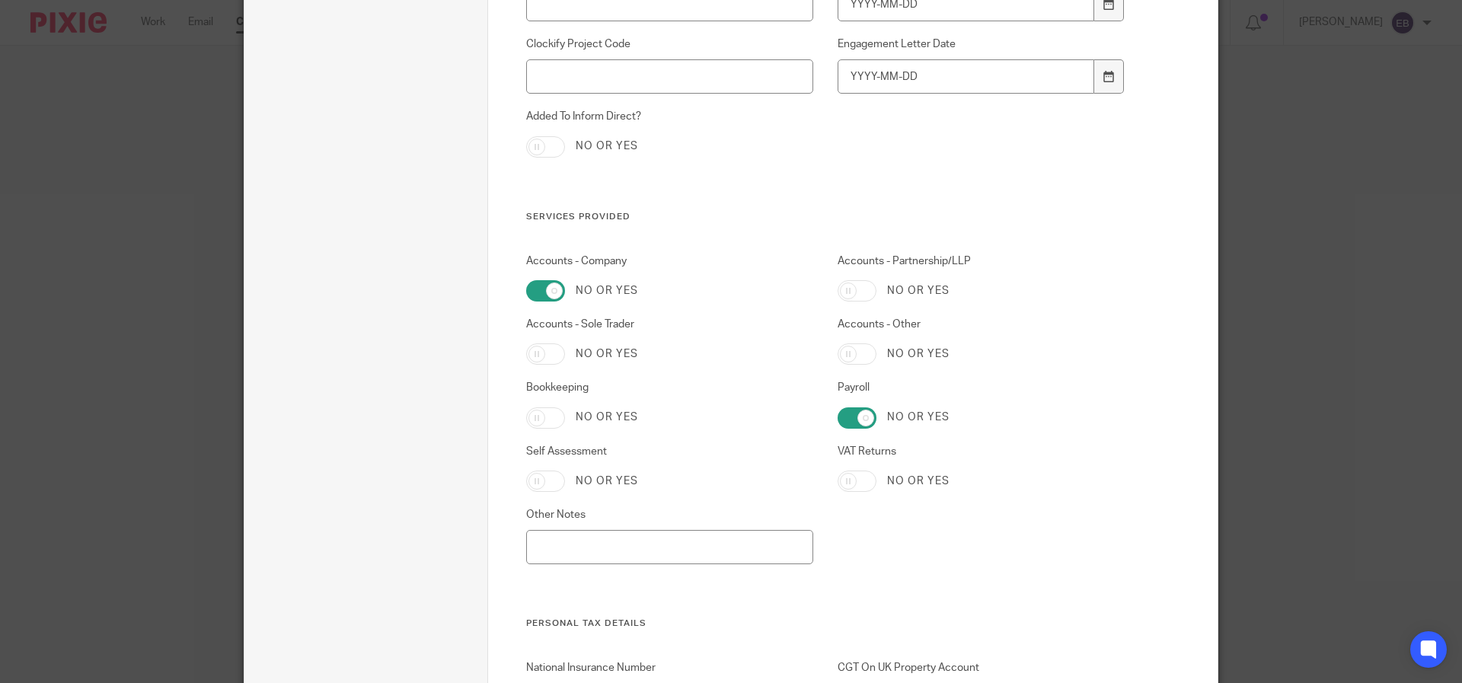
click at [543, 407] on input "Bookkeeping" at bounding box center [545, 417] width 39 height 21
checkbox input "true"
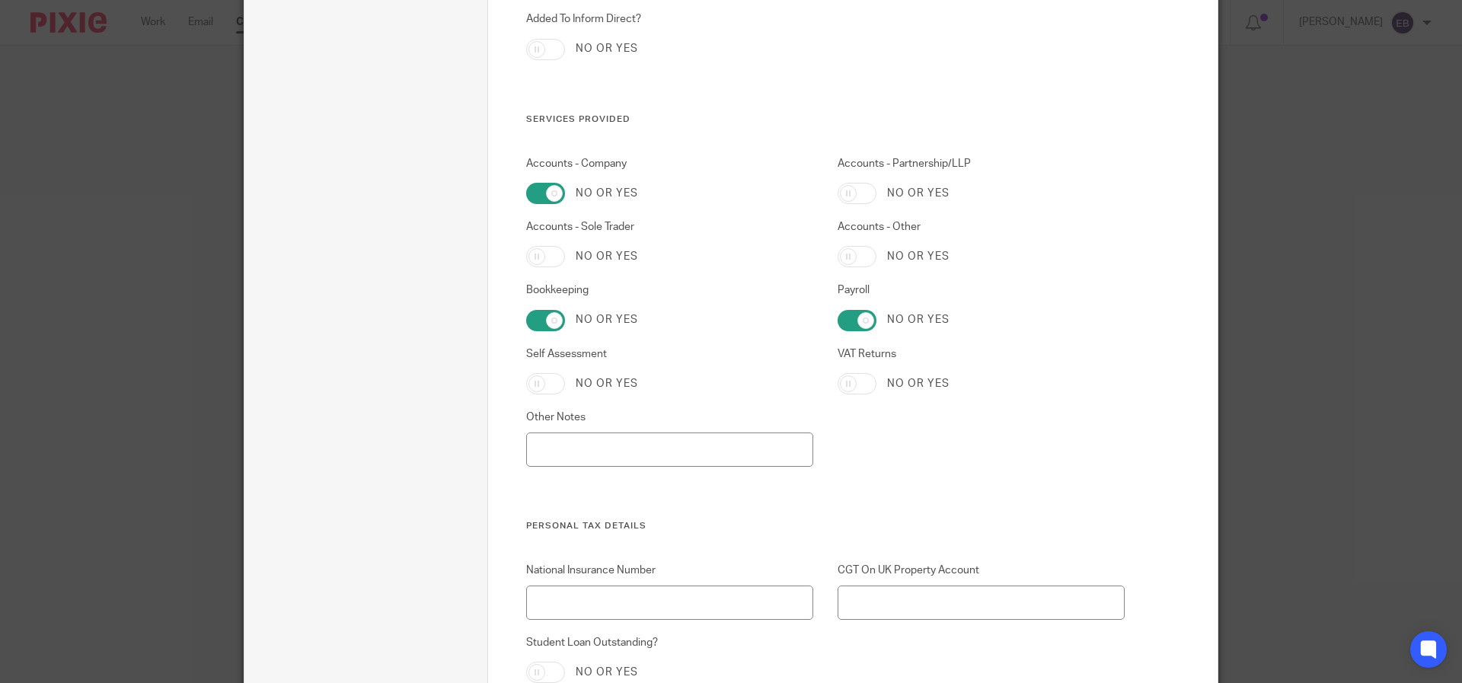
click at [762, 336] on div "Accounts - Company No or yes Accounts - Partnership/LLP No or yes Accounts - So…" at bounding box center [813, 338] width 623 height 364
click at [850, 267] on div "Accounts - Company No or yes Accounts - Partnership/LLP No or yes Accounts - So…" at bounding box center [813, 338] width 623 height 364
click at [847, 258] on input "Accounts - Other" at bounding box center [857, 256] width 39 height 21
checkbox input "true"
click at [763, 372] on div "Self Assessment No or yes" at bounding box center [657, 370] width 311 height 48
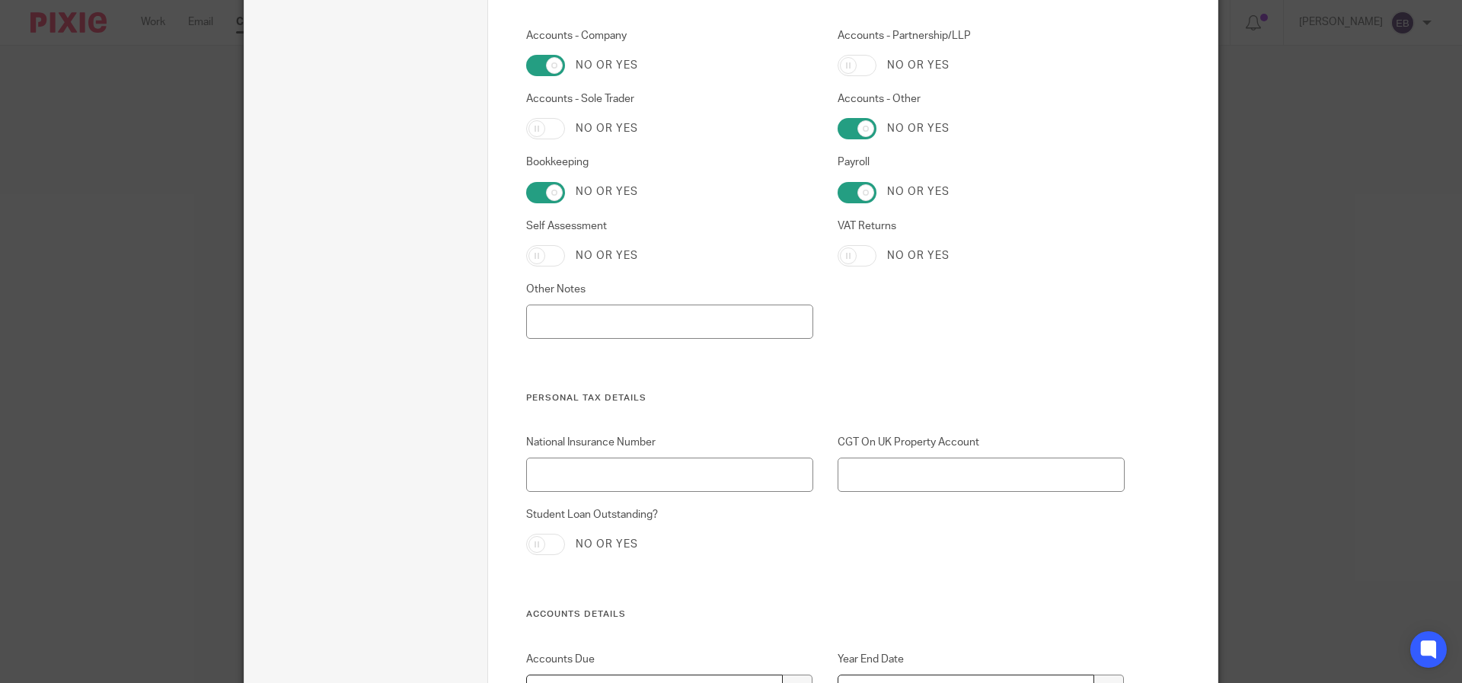
scroll to position [1072, 0]
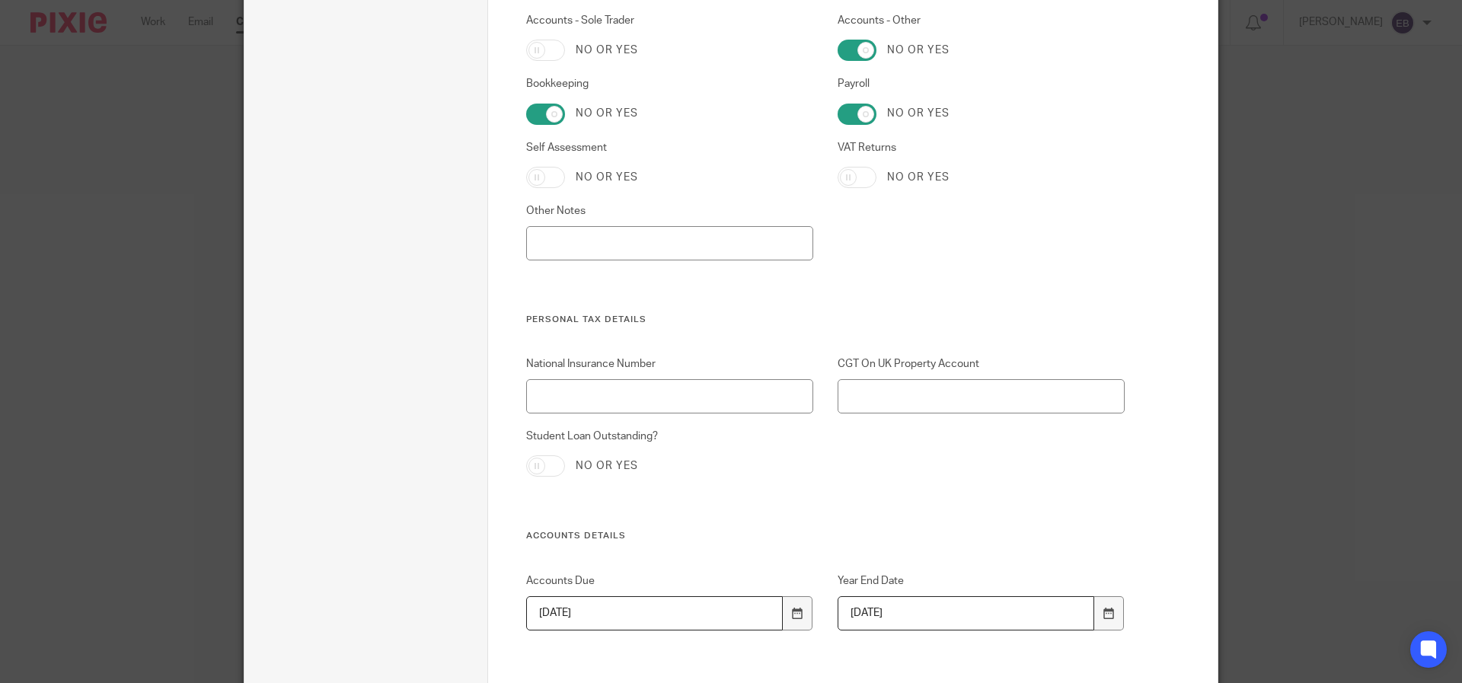
click at [592, 261] on div "Accounts - Company No or yes Accounts - Partnership/LLP No or yes Accounts - So…" at bounding box center [813, 132] width 623 height 364
click at [608, 222] on div "Other Notes" at bounding box center [657, 231] width 311 height 57
click at [625, 265] on div "Accounts - Company No or yes Accounts - Partnership/LLP No or yes Accounts - So…" at bounding box center [813, 132] width 623 height 364
click at [838, 174] on input "VAT Returns" at bounding box center [857, 177] width 39 height 21
click at [862, 180] on input "VAT Returns" at bounding box center [857, 177] width 39 height 21
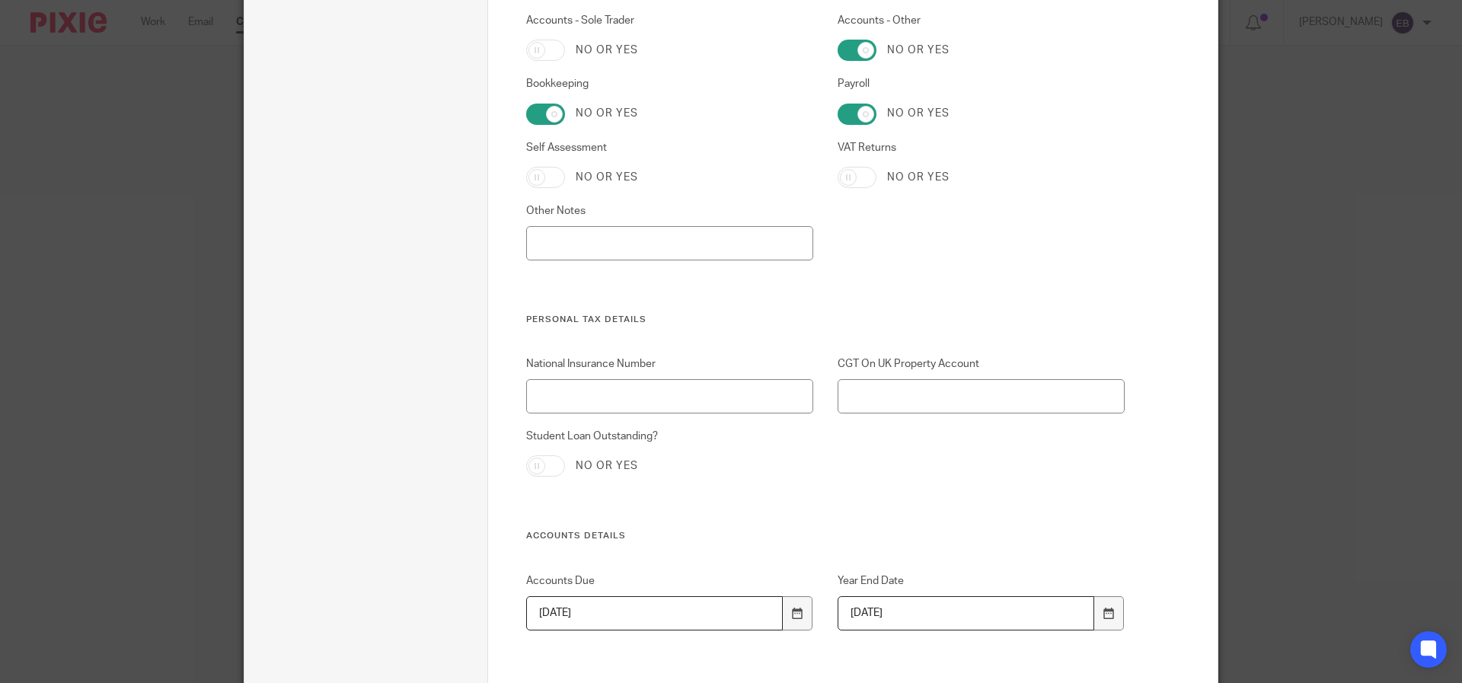
click at [800, 172] on div "No or yes" at bounding box center [670, 177] width 288 height 21
click at [842, 177] on input "VAT Returns" at bounding box center [857, 177] width 39 height 21
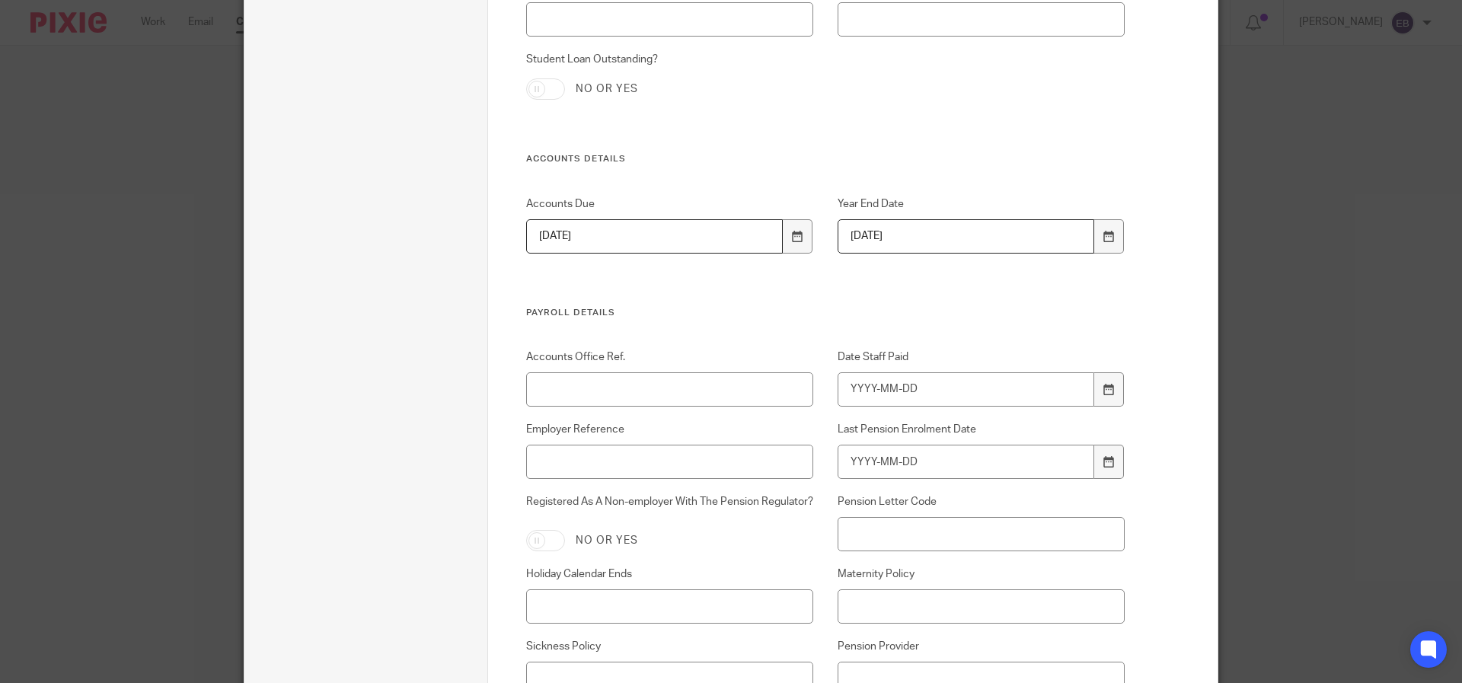
scroll to position [978, 0]
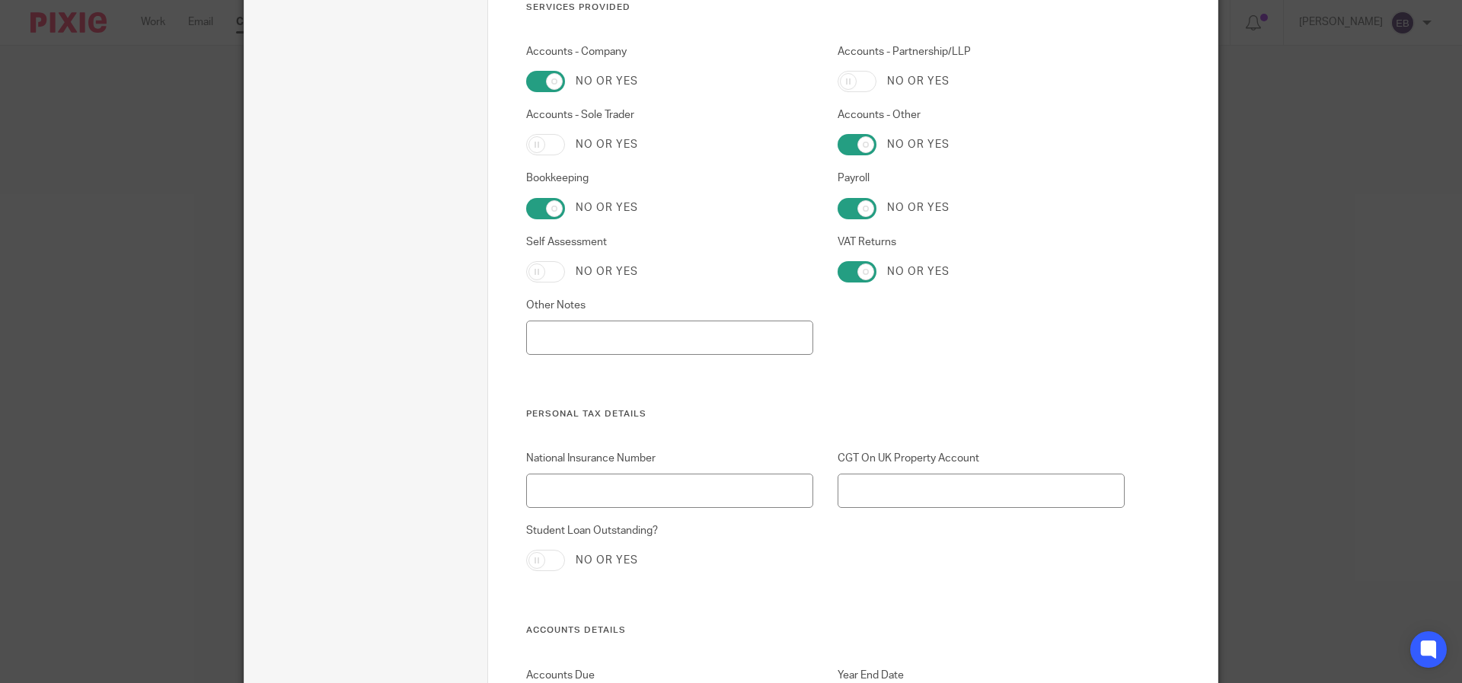
click at [863, 258] on div "VAT Returns No or yes" at bounding box center [968, 259] width 311 height 48
click at [861, 265] on input "VAT Returns" at bounding box center [857, 271] width 39 height 21
checkbox input "false"
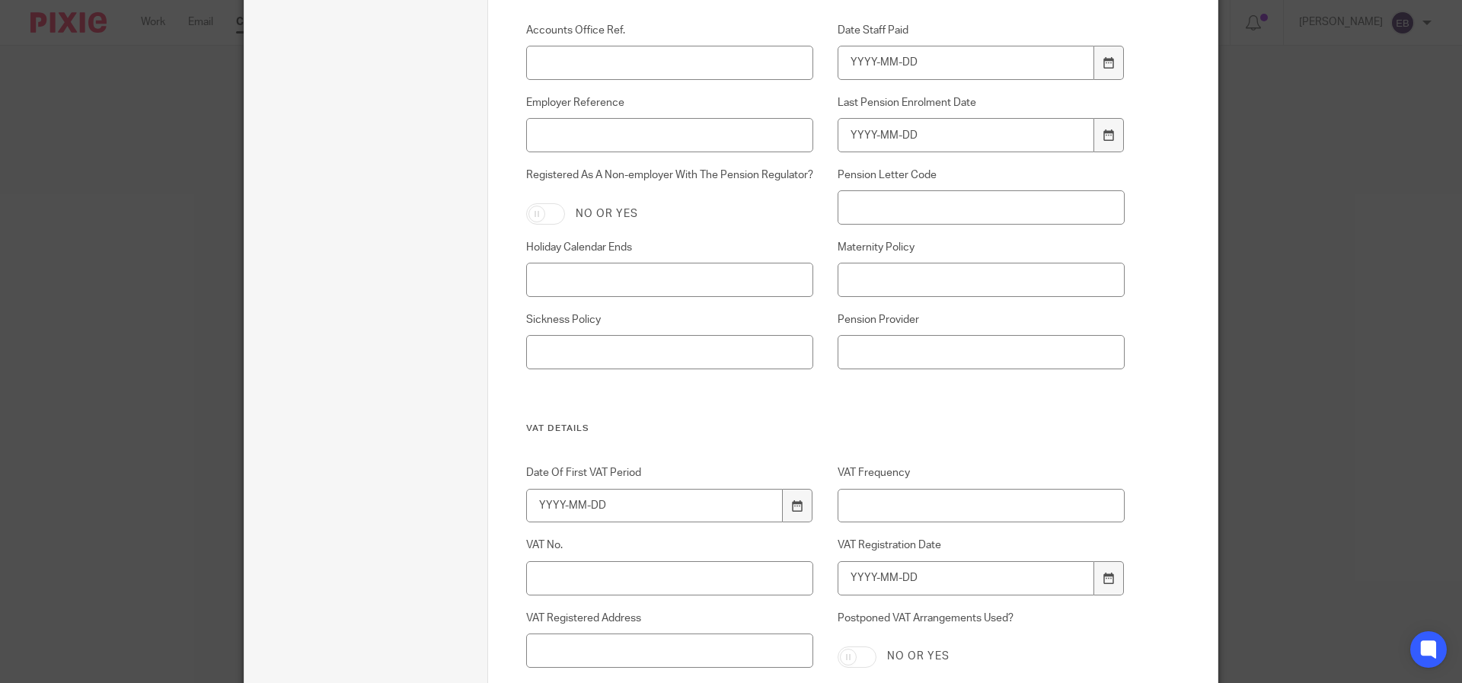
scroll to position [2015, 0]
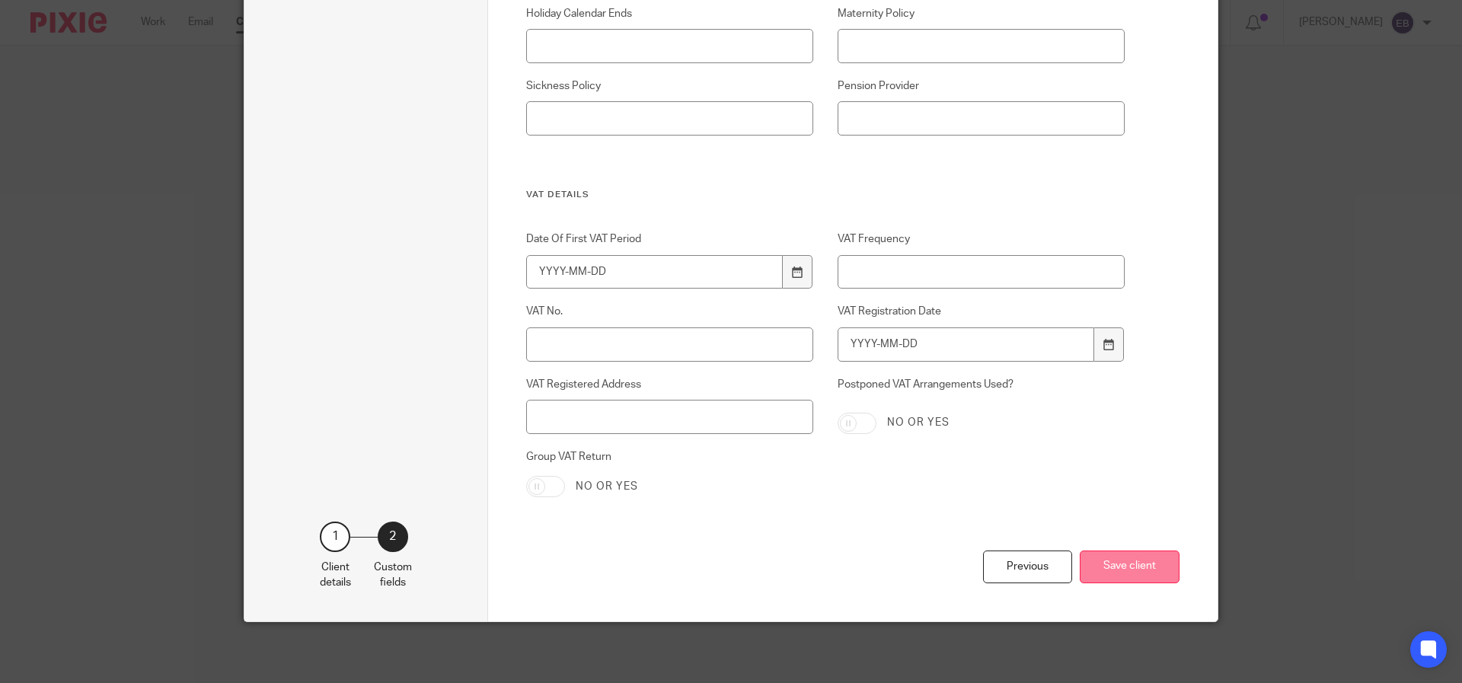
click at [1125, 564] on button "Save client" at bounding box center [1130, 566] width 100 height 33
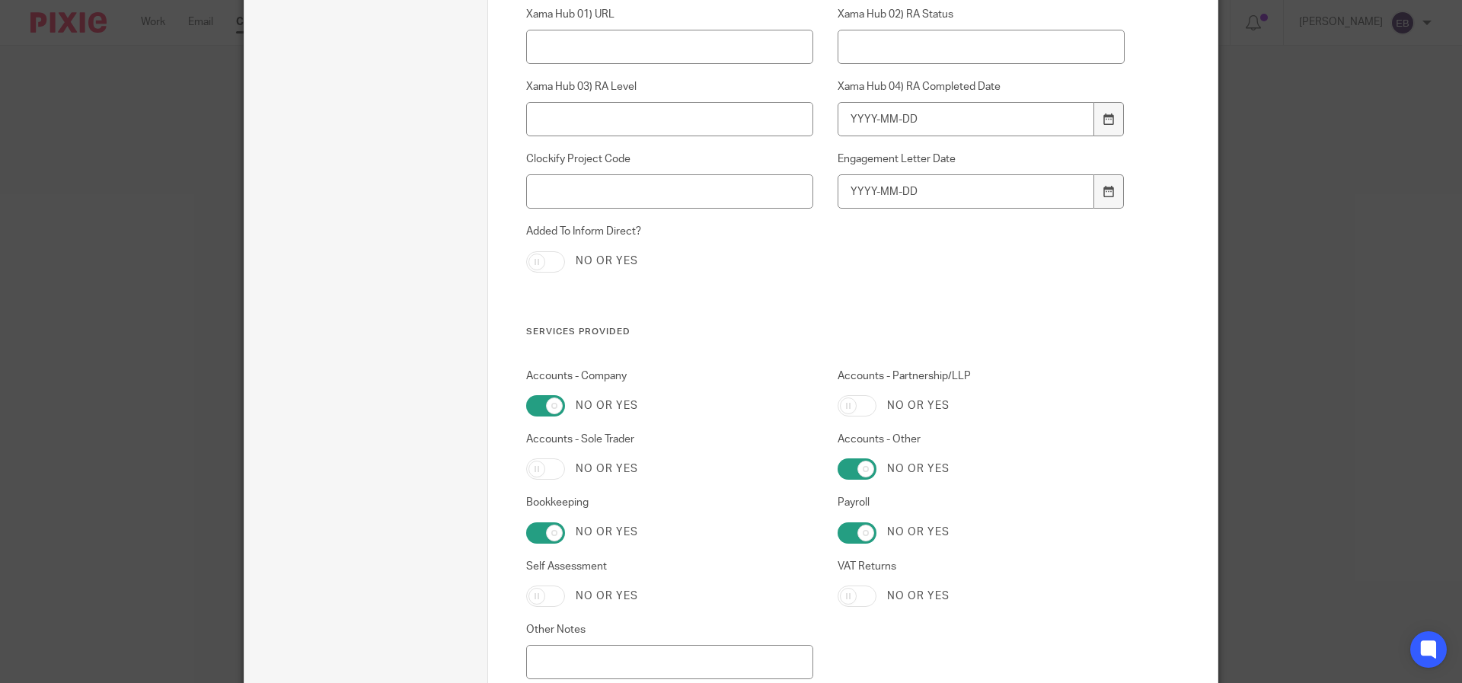
scroll to position [0, 0]
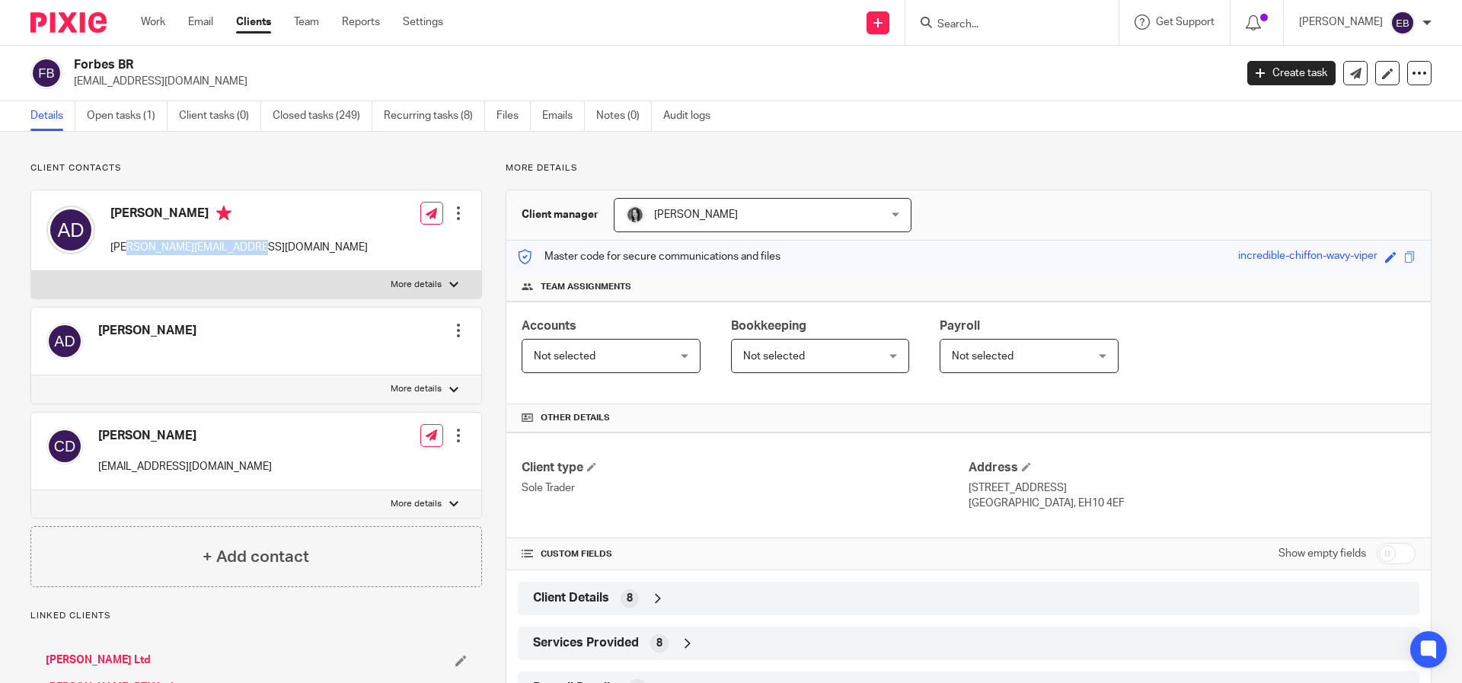
drag, startPoint x: 236, startPoint y: 252, endPoint x: 263, endPoint y: 250, distance: 27.5
click at [263, 250] on div "[PERSON_NAME] [PERSON_NAME][EMAIL_ADDRESS][DOMAIN_NAME] Edit contact Create cli…" at bounding box center [256, 230] width 450 height 81
click at [270, 253] on div "[PERSON_NAME] [PERSON_NAME][EMAIL_ADDRESS][DOMAIN_NAME] Edit contact Create cli…" at bounding box center [256, 230] width 450 height 81
drag, startPoint x: 269, startPoint y: 250, endPoint x: 112, endPoint y: 253, distance: 156.9
click at [112, 253] on div "[PERSON_NAME] [PERSON_NAME][EMAIL_ADDRESS][DOMAIN_NAME] Edit contact Create cli…" at bounding box center [256, 230] width 450 height 81
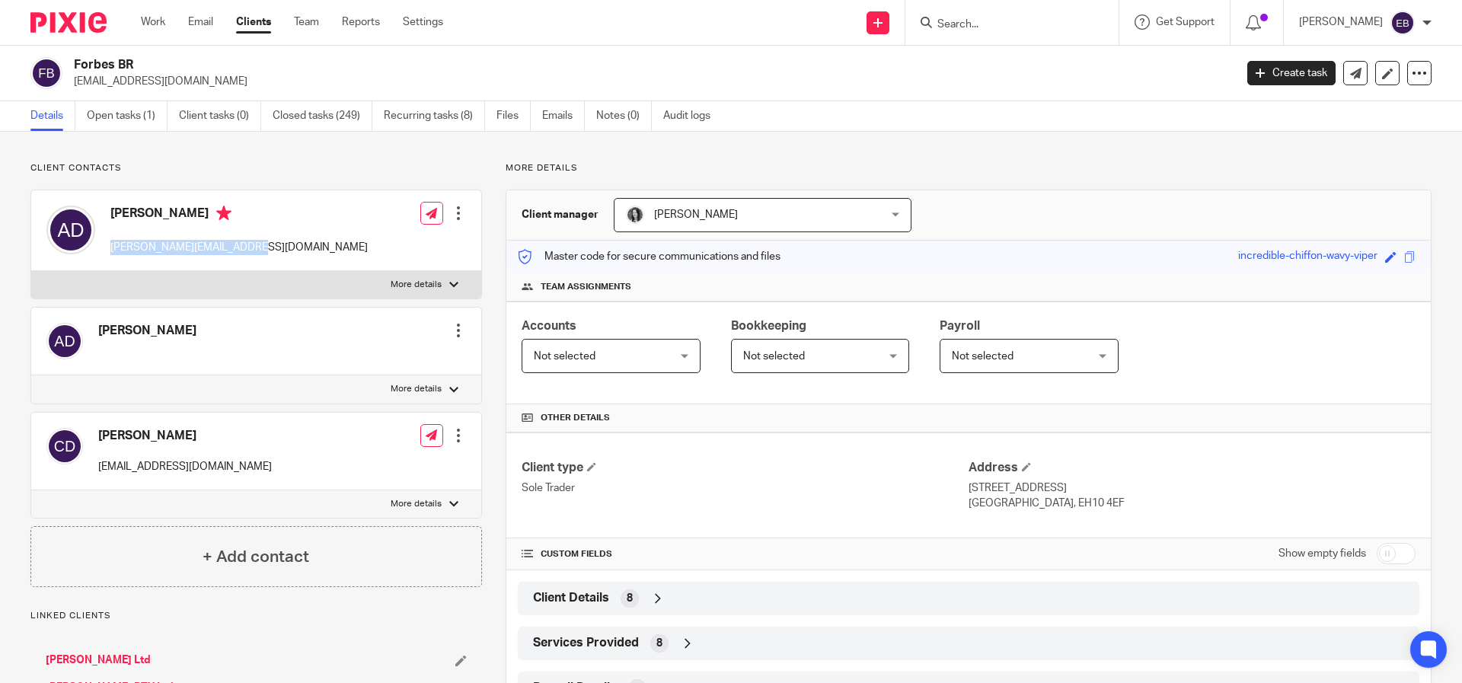
copy p "[PERSON_NAME][EMAIL_ADDRESS][DOMAIN_NAME]"
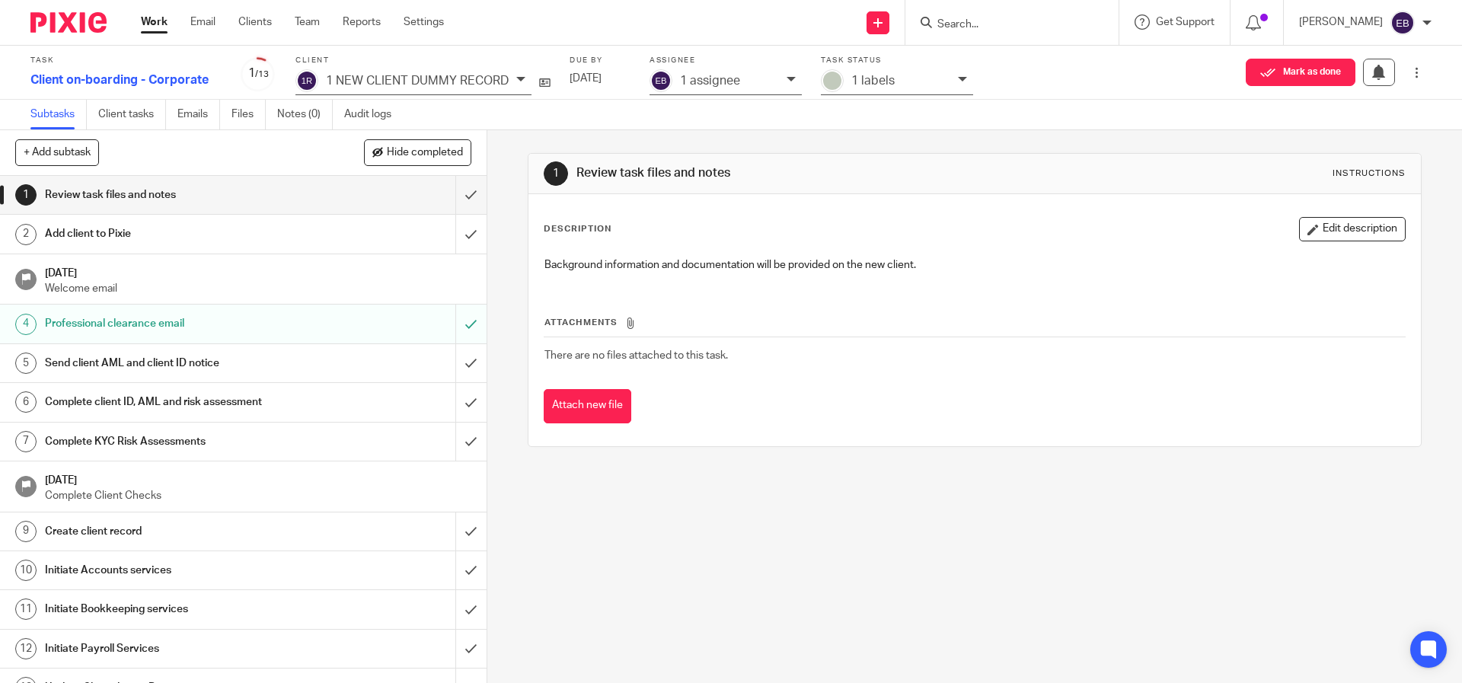
click at [438, 85] on p "1 NEW CLIENT DUMMY RECORD" at bounding box center [417, 81] width 183 height 14
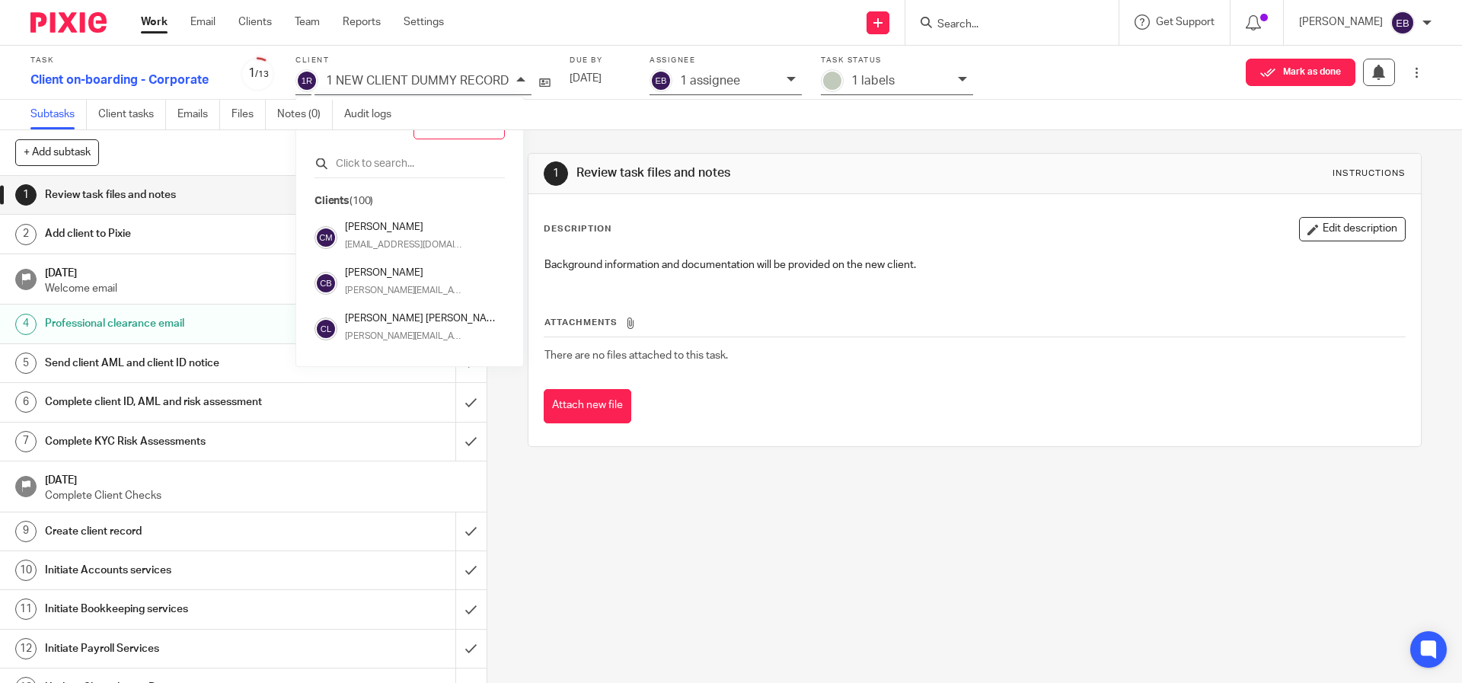
click at [350, 161] on input "text" at bounding box center [409, 163] width 190 height 15
type input "High"
click at [442, 222] on h4 "Highland Fling Nursery Limited" at bounding box center [421, 227] width 152 height 14
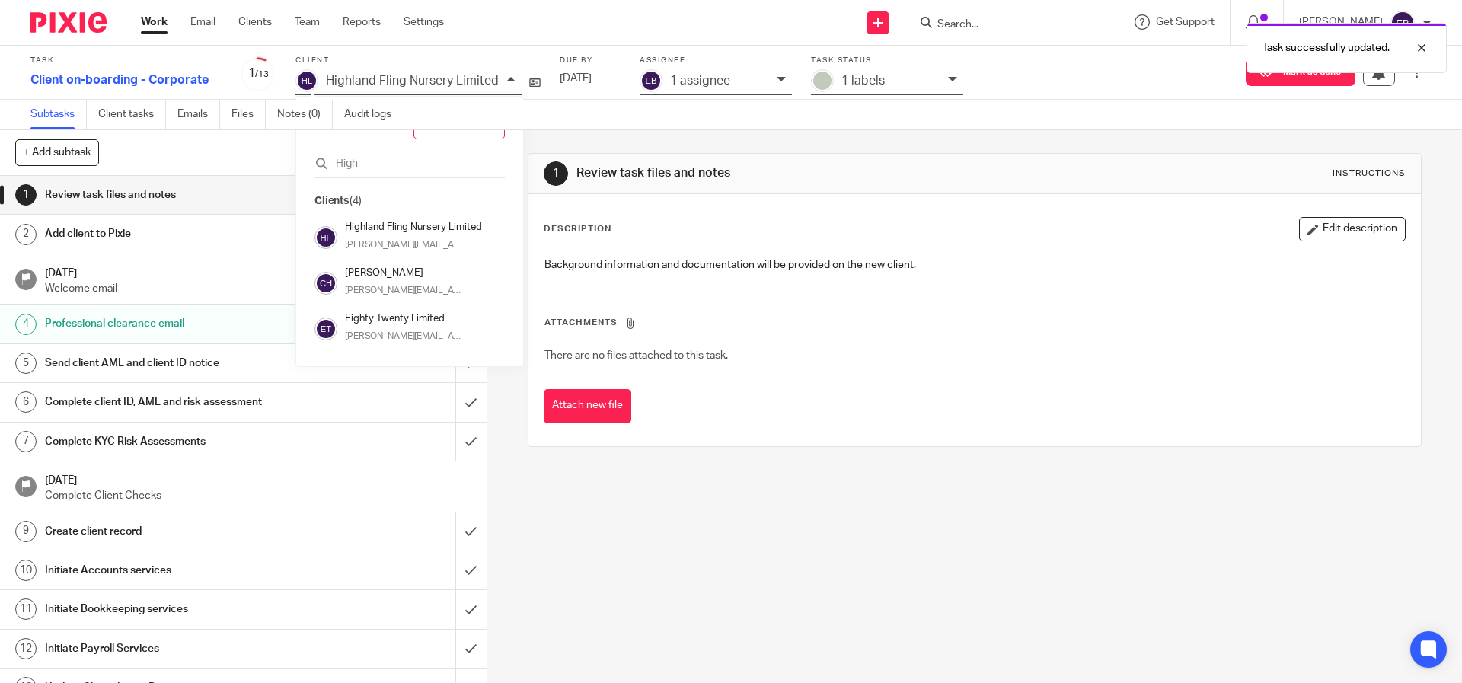
click at [825, 538] on div "1 Review task files and notes Instructions Description Edit description Backgro…" at bounding box center [974, 406] width 975 height 553
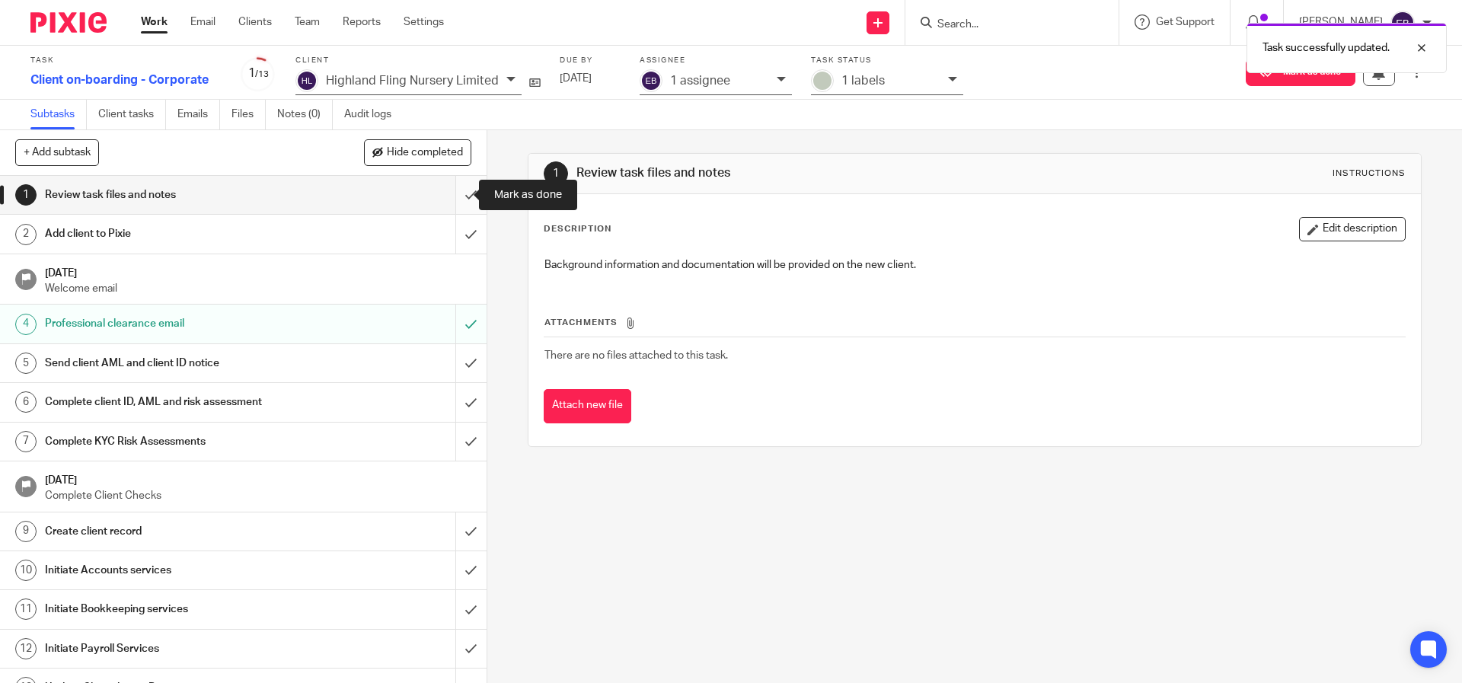
click at [452, 203] on input "submit" at bounding box center [243, 195] width 487 height 38
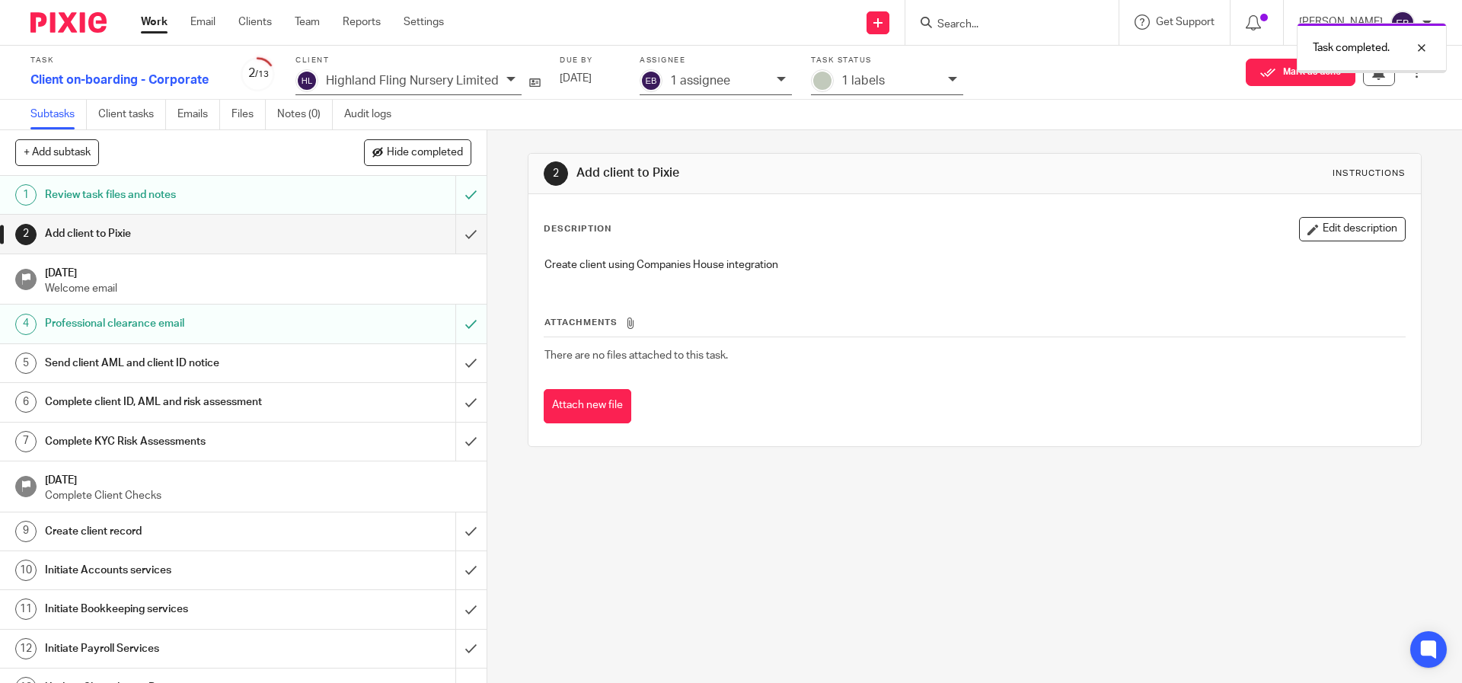
click at [405, 238] on div "Add client to Pixie" at bounding box center [242, 233] width 395 height 23
click at [442, 243] on input "submit" at bounding box center [243, 234] width 487 height 38
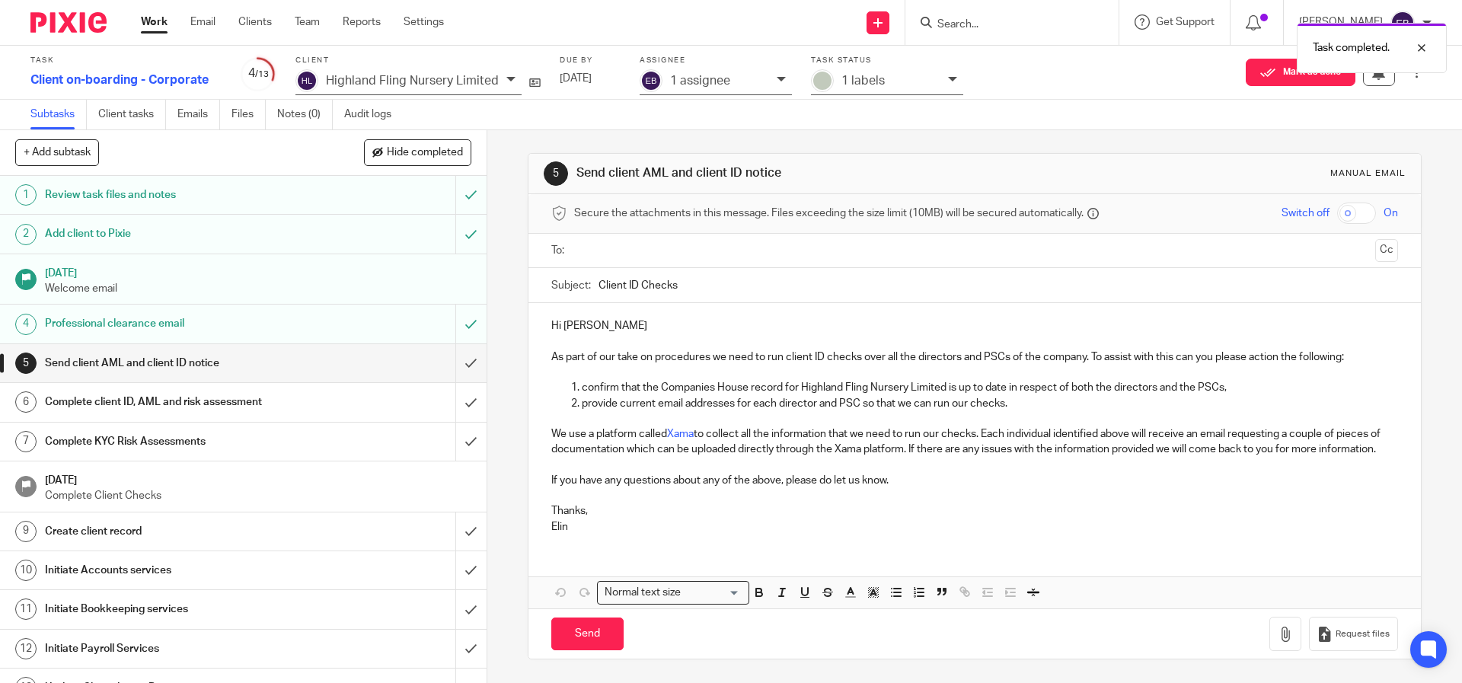
click at [391, 407] on div "Complete client ID, AML and risk assessment" at bounding box center [242, 402] width 395 height 23
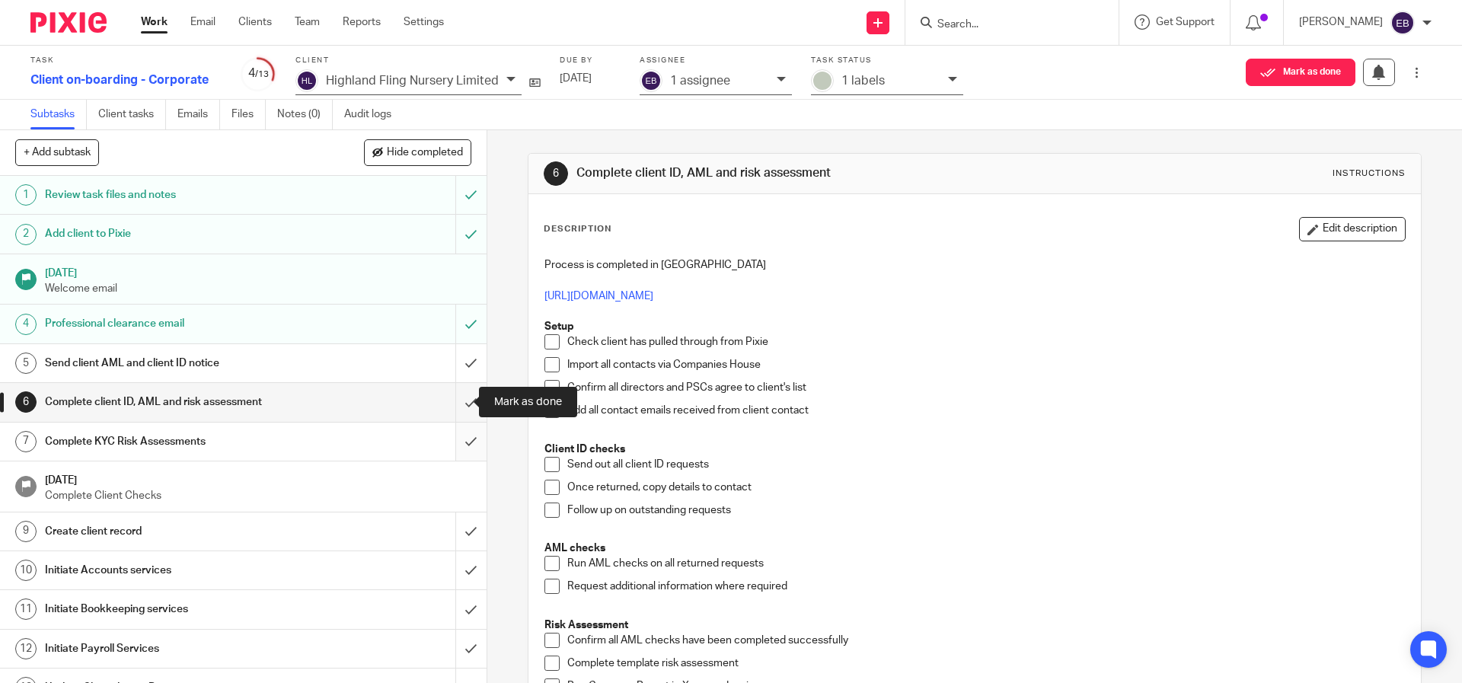
scroll to position [19, 0]
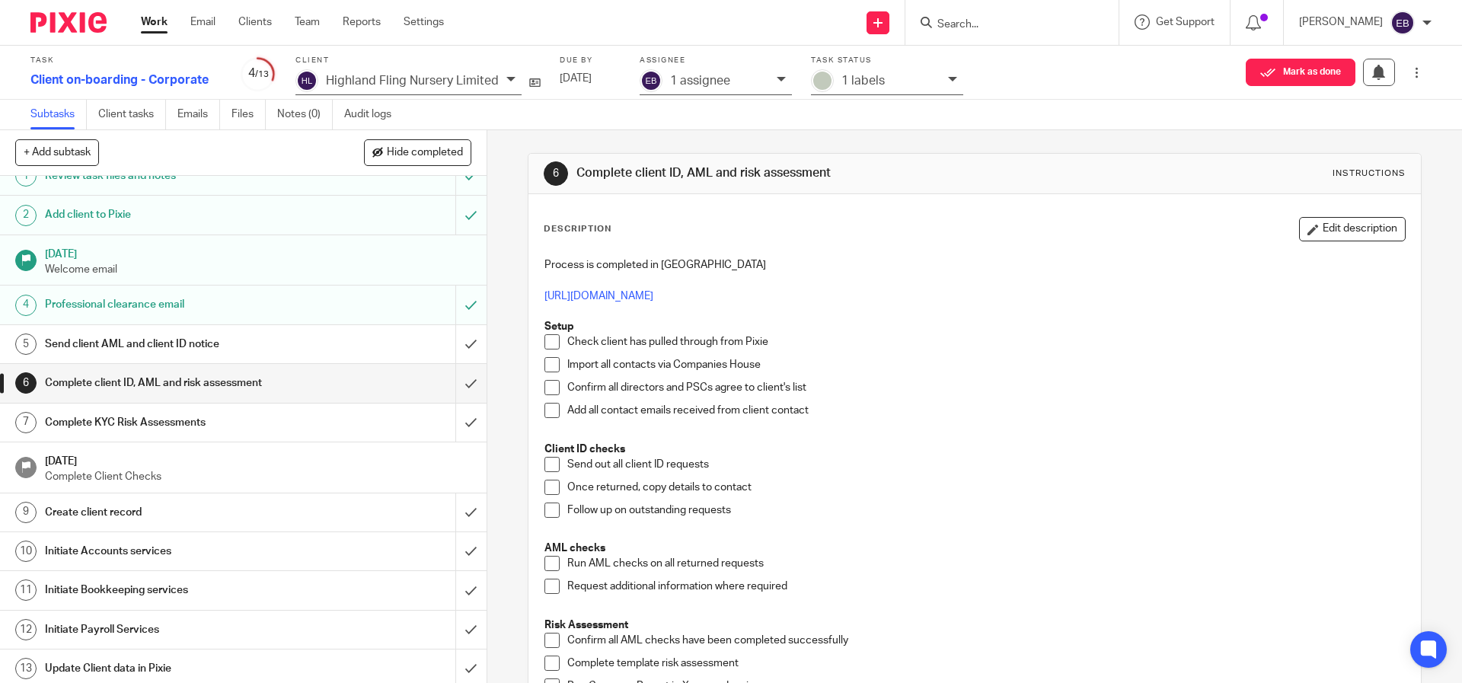
click at [250, 522] on h1 "Create client record" at bounding box center [176, 512] width 263 height 23
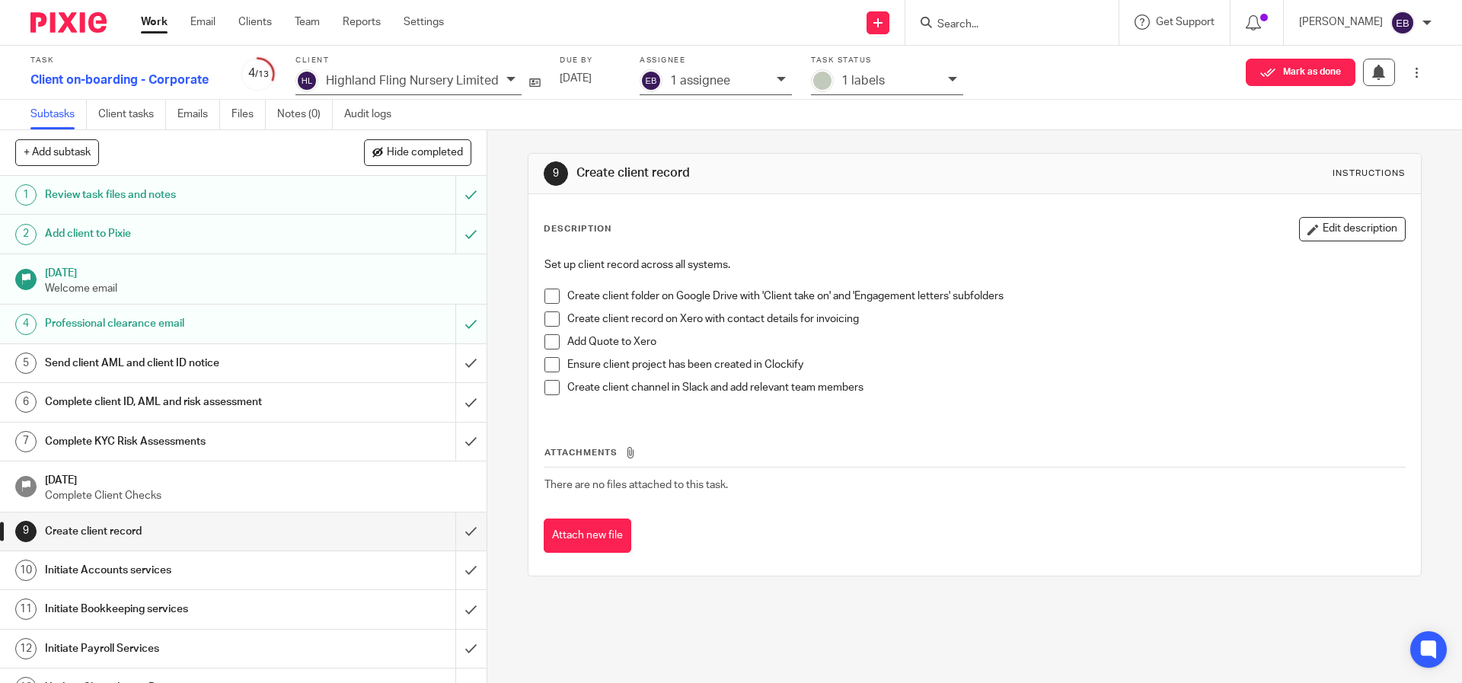
click at [550, 294] on span at bounding box center [551, 296] width 15 height 15
drag, startPoint x: 547, startPoint y: 320, endPoint x: 450, endPoint y: 30, distance: 305.1
click at [544, 335] on span at bounding box center [551, 341] width 15 height 15
click at [547, 349] on li "Add Quote to Xero" at bounding box center [974, 345] width 860 height 23
click at [549, 386] on span at bounding box center [551, 387] width 15 height 15
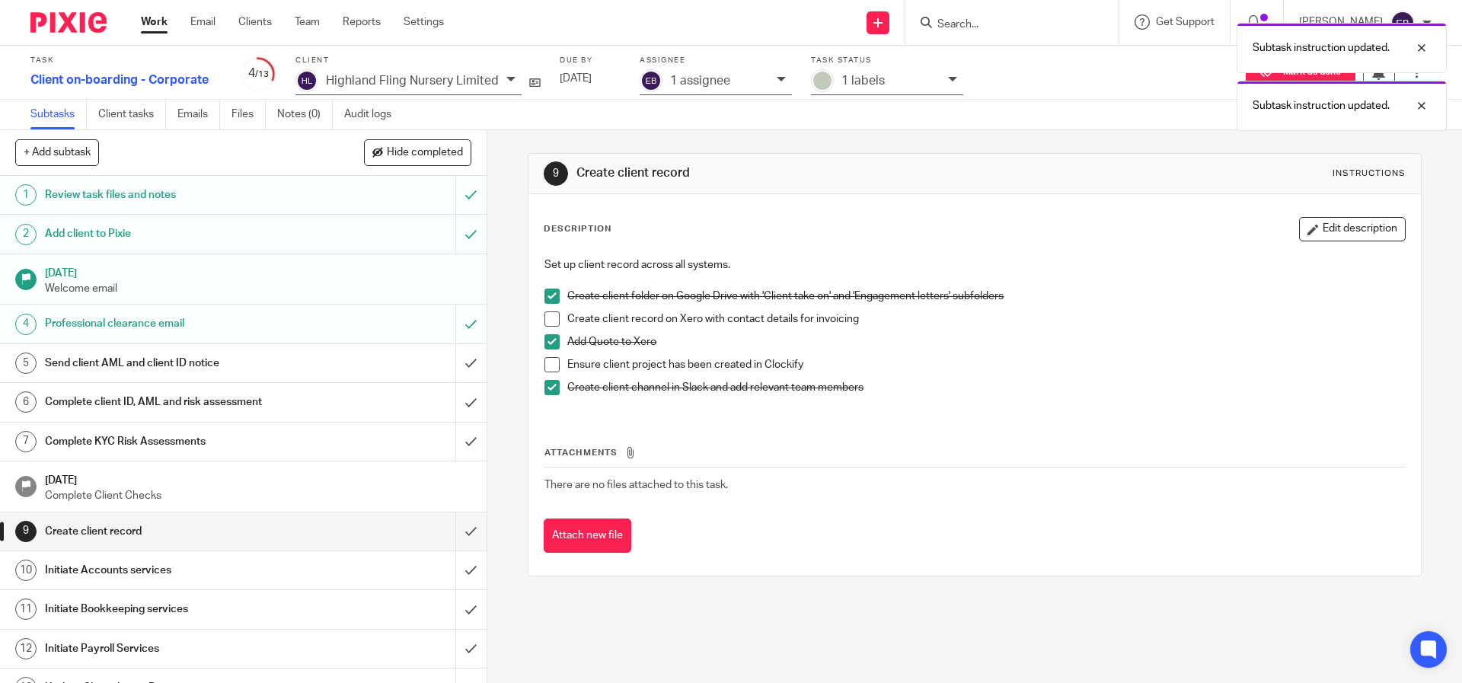
click at [553, 344] on span at bounding box center [551, 341] width 15 height 15
click at [549, 359] on span at bounding box center [551, 364] width 15 height 15
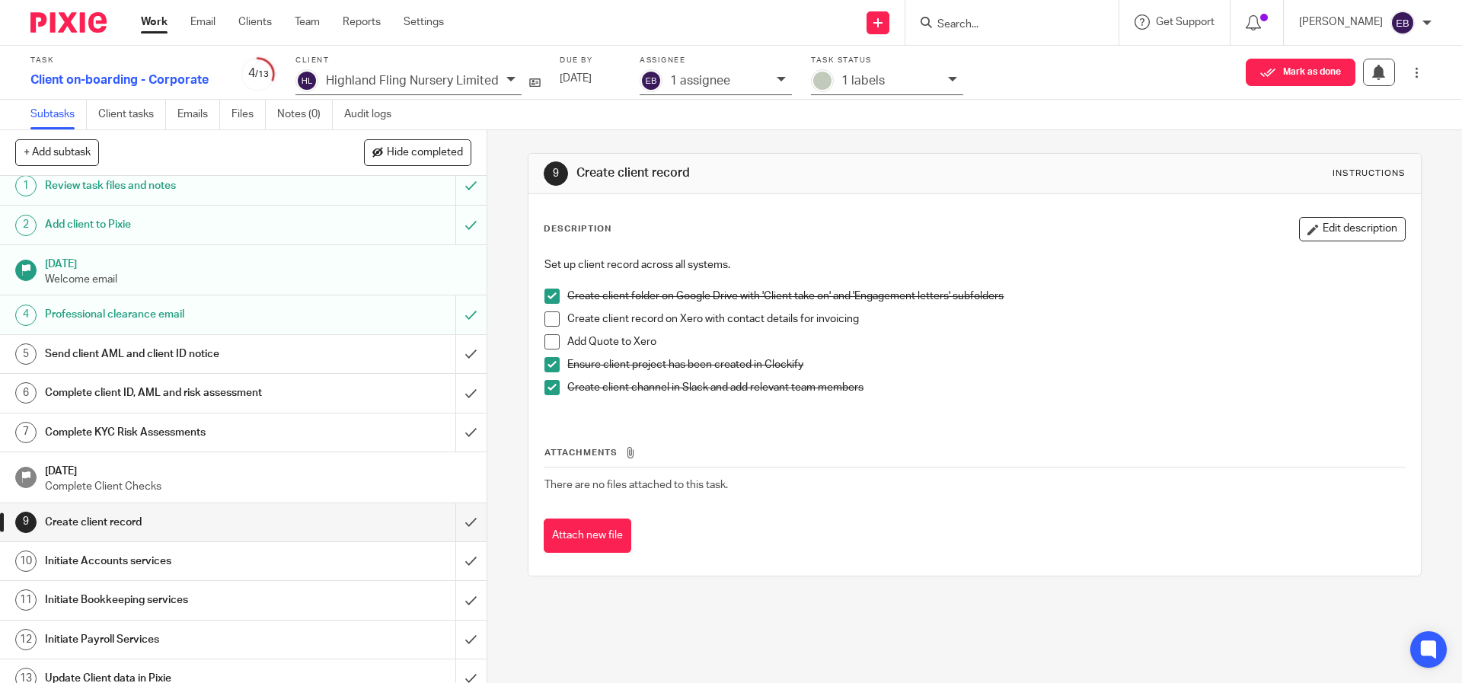
scroll to position [24, 0]
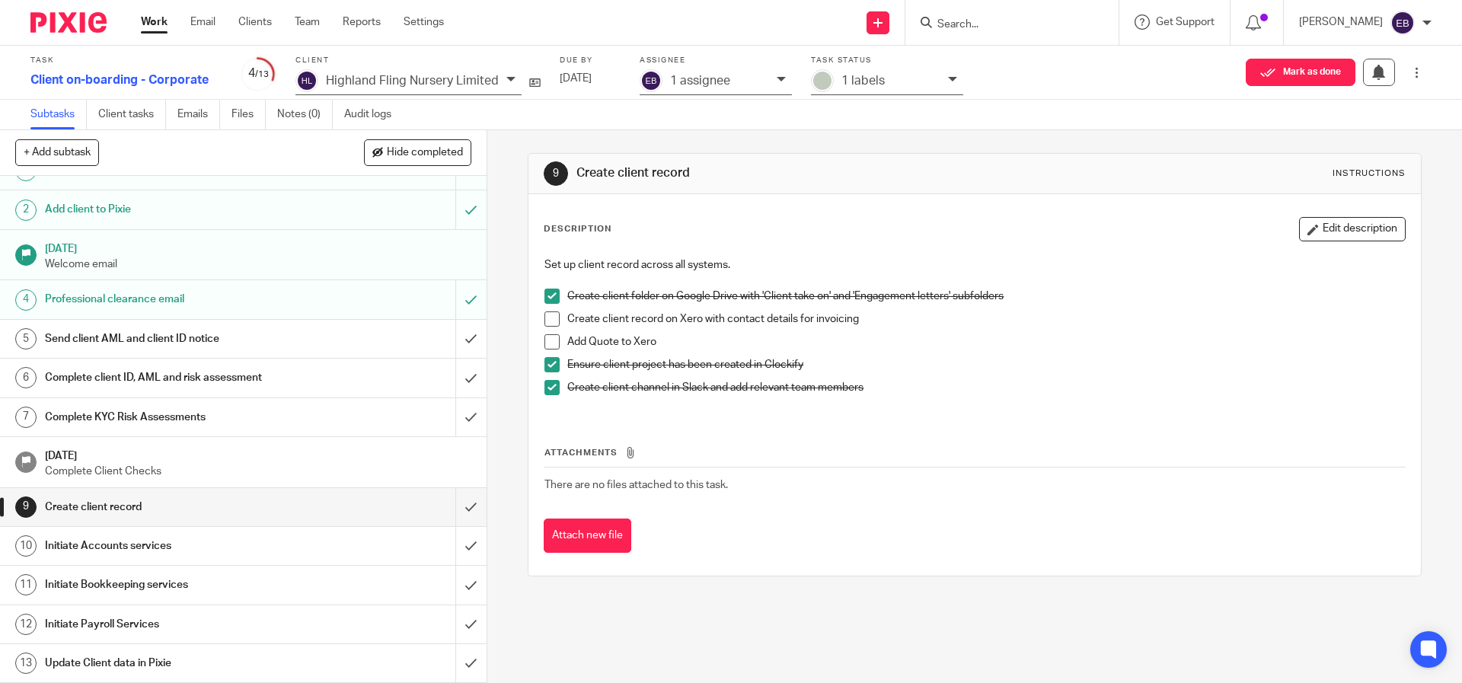
click at [282, 550] on h1 "Initiate Accounts services" at bounding box center [176, 545] width 263 height 23
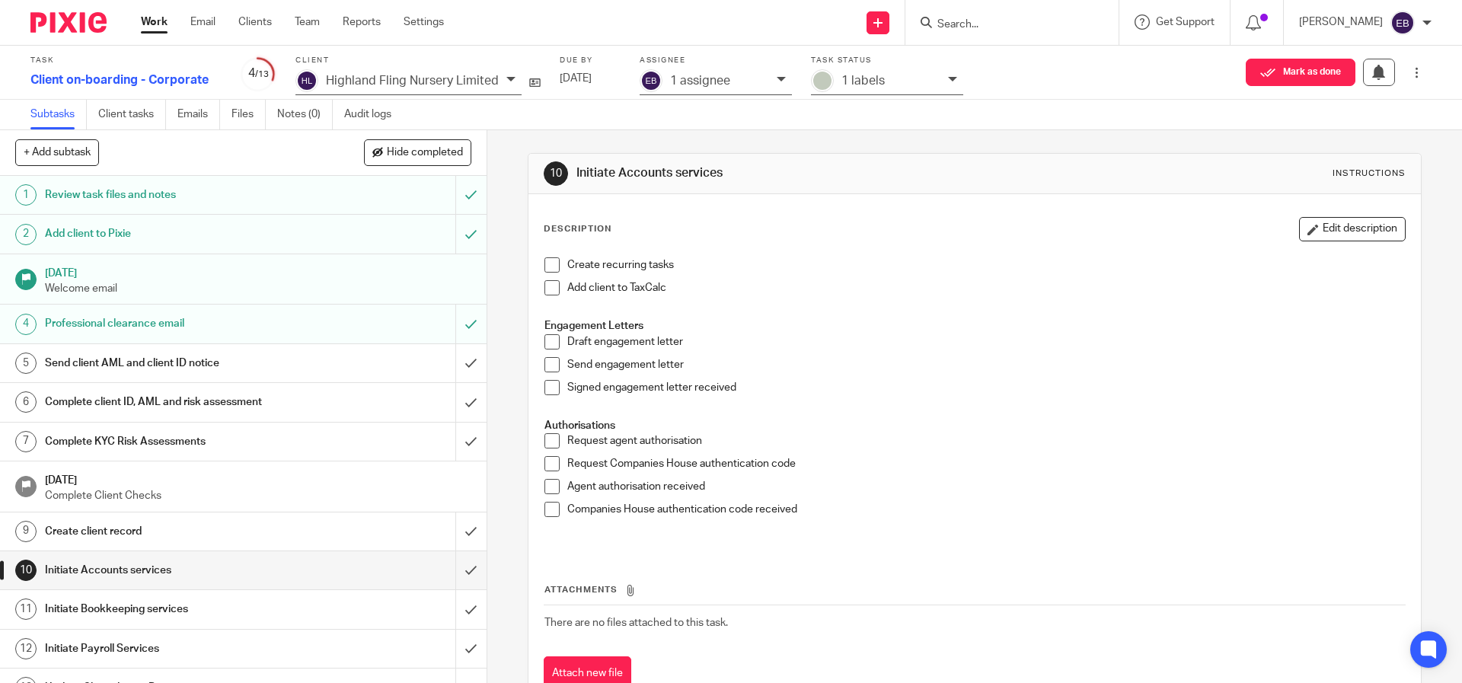
click at [221, 369] on h1 "Send client AML and client ID notice" at bounding box center [176, 363] width 263 height 23
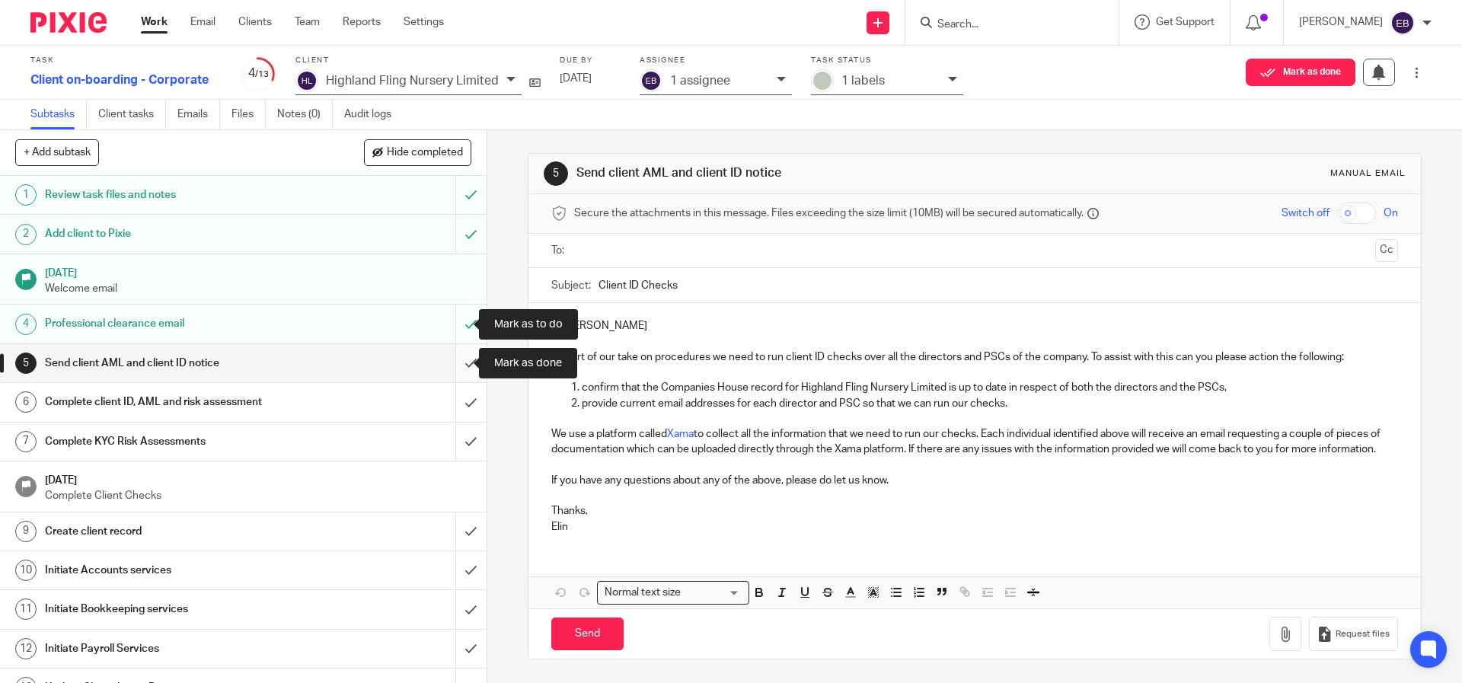
click at [446, 362] on input "submit" at bounding box center [243, 363] width 487 height 38
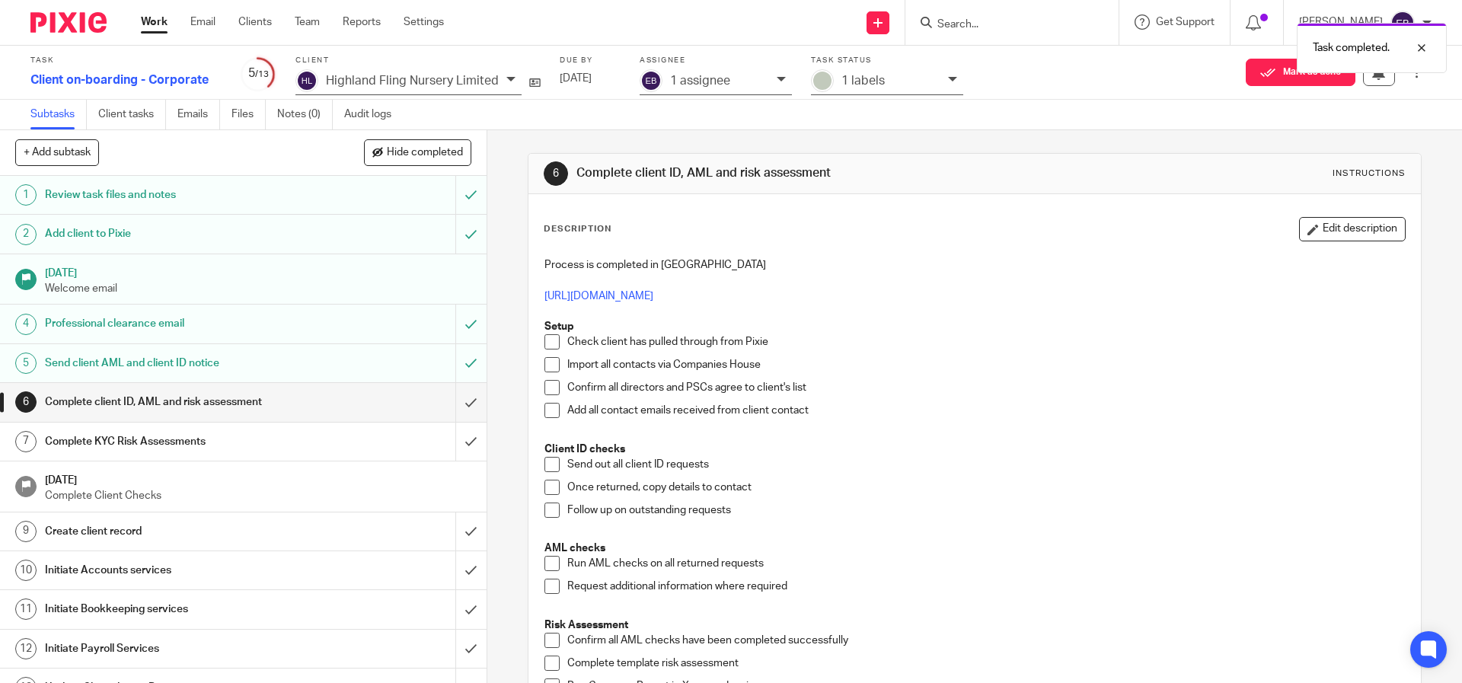
click at [394, 393] on div "Complete client ID, AML and risk assessment" at bounding box center [242, 402] width 395 height 23
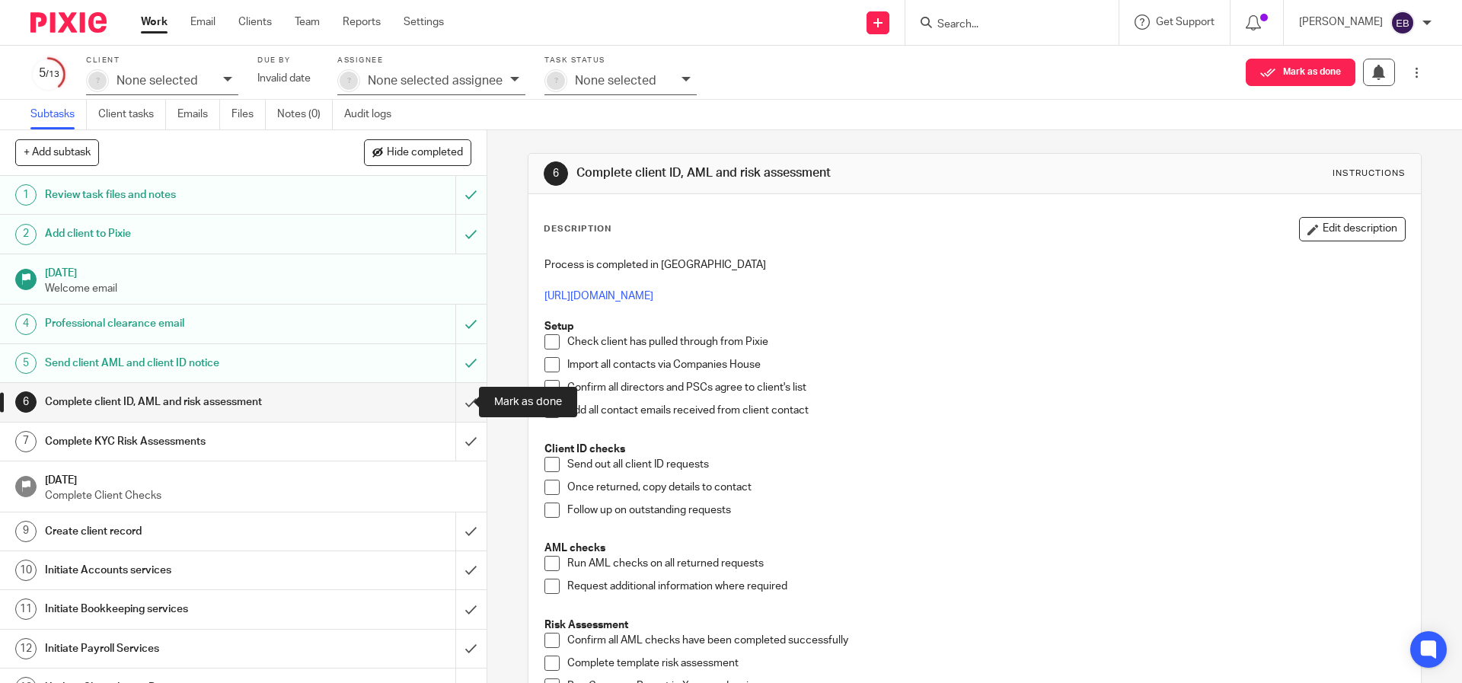
click at [457, 400] on input "submit" at bounding box center [243, 402] width 487 height 38
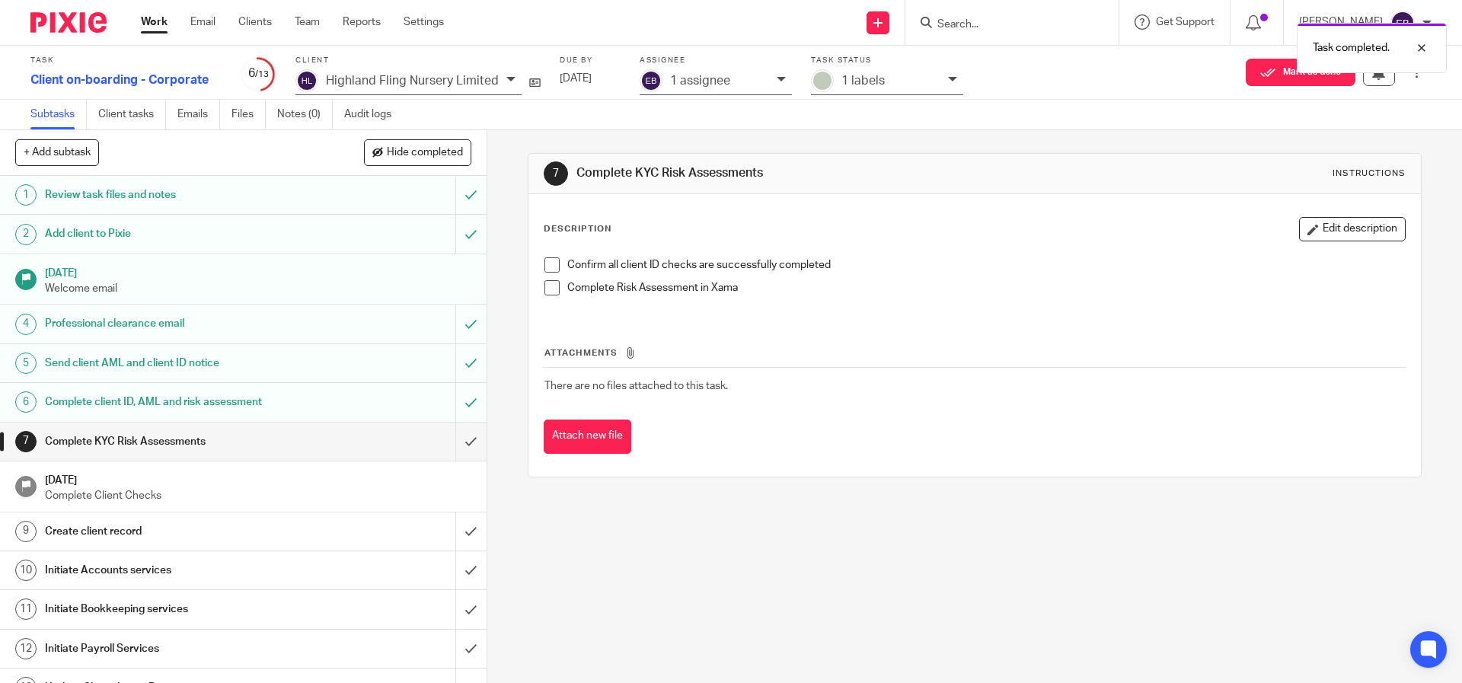
click at [262, 455] on link "7 Complete KYC Risk Assessments" at bounding box center [227, 442] width 455 height 38
